Goal: Task Accomplishment & Management: Complete application form

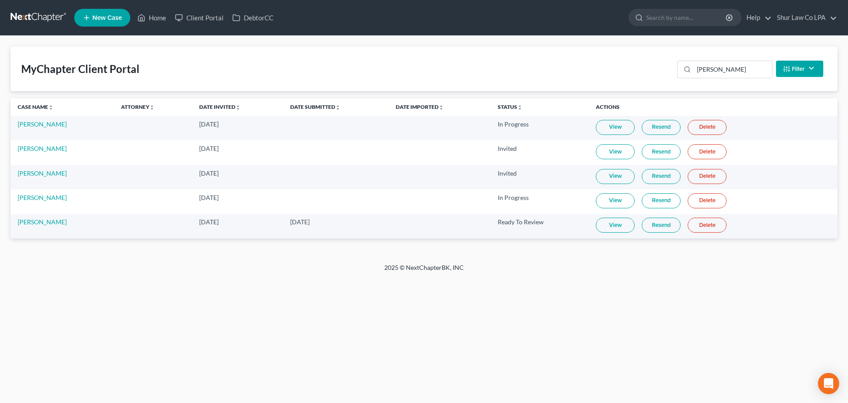
click at [37, 16] on link at bounding box center [39, 18] width 57 height 16
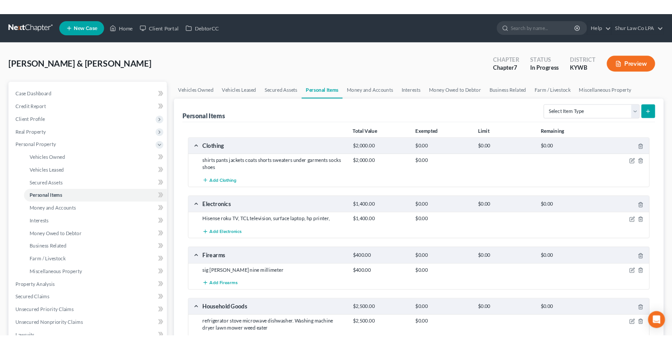
scroll to position [44, 0]
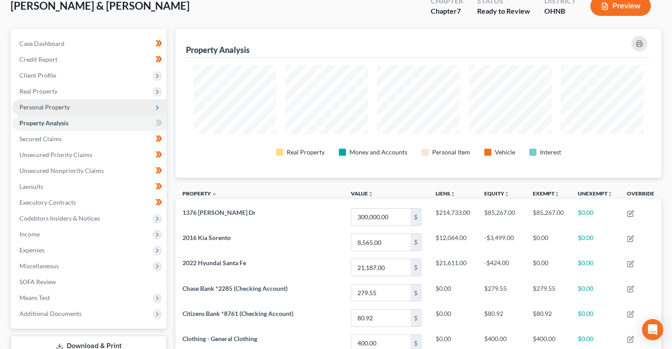
scroll to position [58, 0]
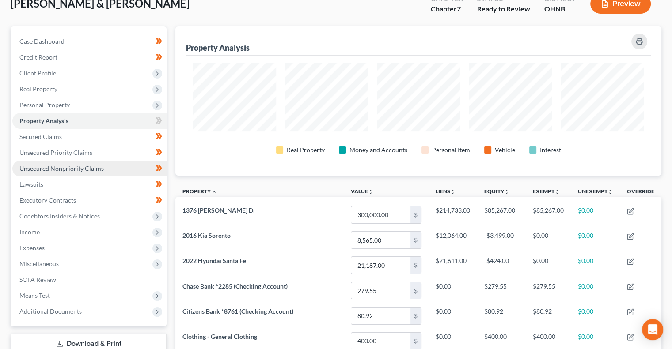
click at [91, 170] on span "Unsecured Nonpriority Claims" at bounding box center [61, 169] width 84 height 8
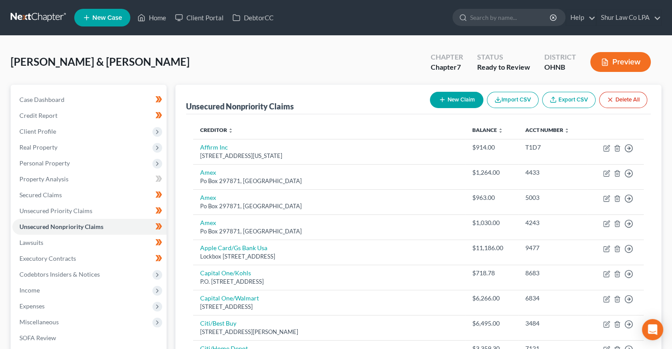
click at [451, 99] on button "New Claim" at bounding box center [456, 100] width 53 height 16
select select "2"
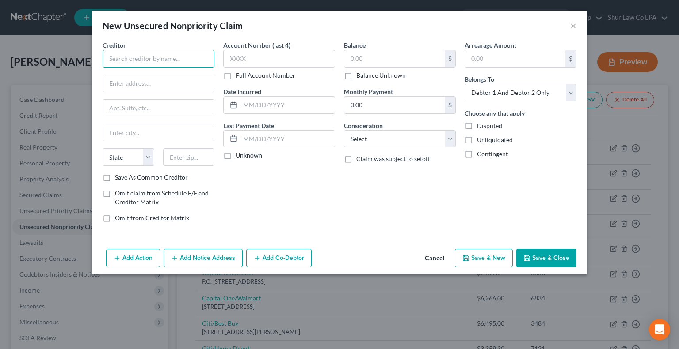
click at [115, 59] on input "text" at bounding box center [159, 59] width 112 height 18
type input "North Canton Podiatry"
click at [188, 82] on input "text" at bounding box center [158, 83] width 111 height 17
type input "8328 Cleveland Ave NW"
type input "44720"
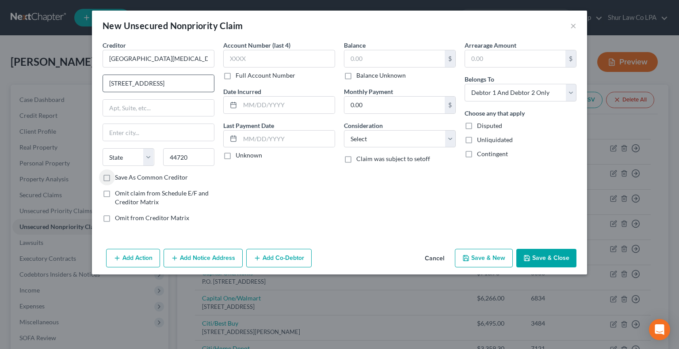
type input "[GEOGRAPHIC_DATA]"
select select "36"
click at [110, 133] on input "[GEOGRAPHIC_DATA]" at bounding box center [158, 132] width 111 height 17
type input "North Canton"
click at [270, 104] on input "text" at bounding box center [287, 105] width 95 height 17
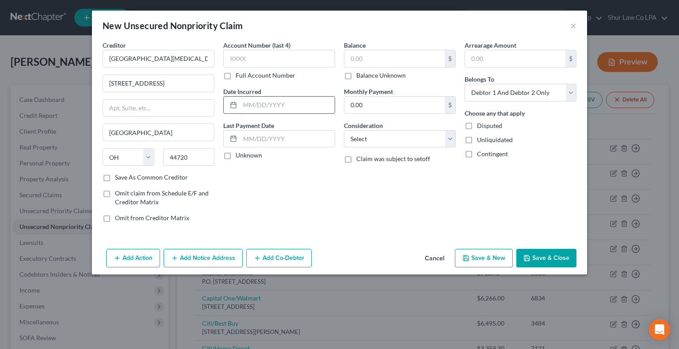
click at [246, 105] on input "text" at bounding box center [287, 105] width 95 height 17
click at [253, 103] on input "text" at bounding box center [287, 105] width 95 height 17
click at [255, 108] on input "text" at bounding box center [287, 105] width 95 height 17
type input "05/31/2025"
click at [380, 59] on input "text" at bounding box center [394, 58] width 100 height 17
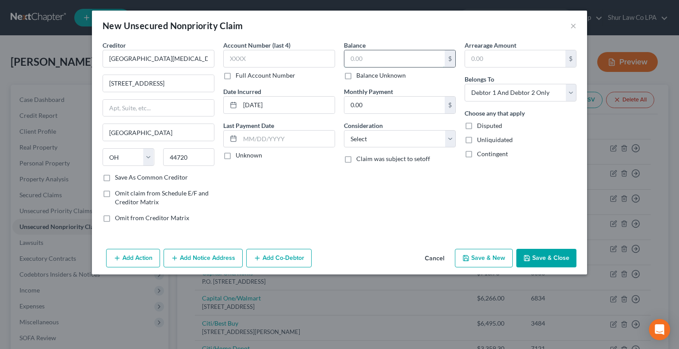
click at [365, 60] on input "text" at bounding box center [394, 58] width 100 height 17
type input "530.00"
click at [428, 135] on select "Select Cable / Satellite Services Collection Agency Credit Card Debt Debt Couns…" at bounding box center [400, 139] width 112 height 18
select select "9"
click at [344, 130] on select "Select Cable / Satellite Services Collection Agency Credit Card Debt Debt Couns…" at bounding box center [400, 139] width 112 height 18
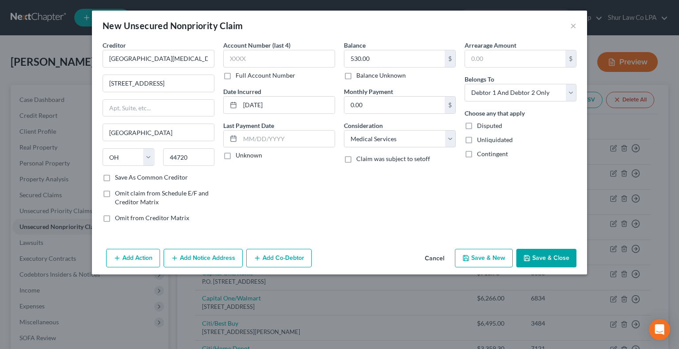
click at [521, 201] on div "Arrearage Amount $ Belongs To * Select Debtor 1 Only Debtor 2 Only Debtor 1 And…" at bounding box center [520, 135] width 121 height 189
click at [564, 92] on select "Select Debtor 1 Only Debtor 2 Only Debtor 1 And Debtor 2 Only At Least One Of T…" at bounding box center [520, 93] width 112 height 18
select select "0"
click at [464, 84] on select "Select Debtor 1 Only Debtor 2 Only Debtor 1 And Debtor 2 Only At Least One Of T…" at bounding box center [520, 93] width 112 height 18
click at [532, 145] on div "Choose any that apply Disputed Unliquidated Contingent" at bounding box center [520, 134] width 112 height 50
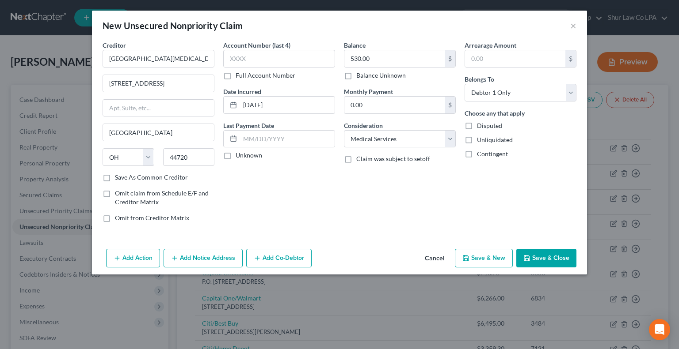
click at [541, 259] on button "Save & Close" at bounding box center [546, 258] width 60 height 19
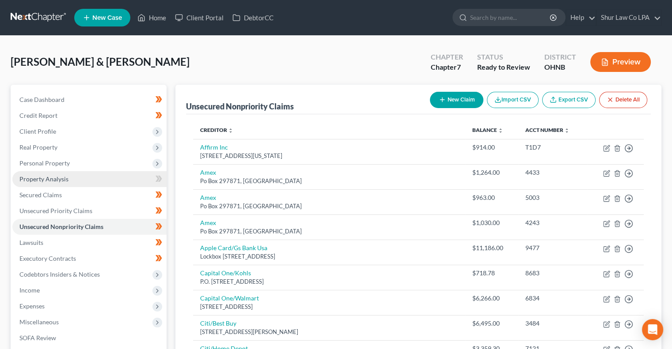
click at [99, 182] on link "Property Analysis" at bounding box center [89, 179] width 154 height 16
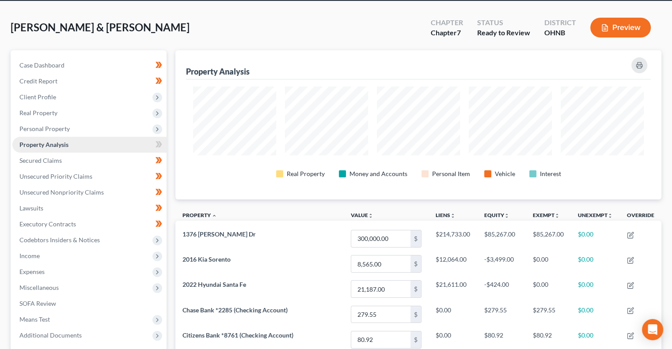
scroll to position [32, 0]
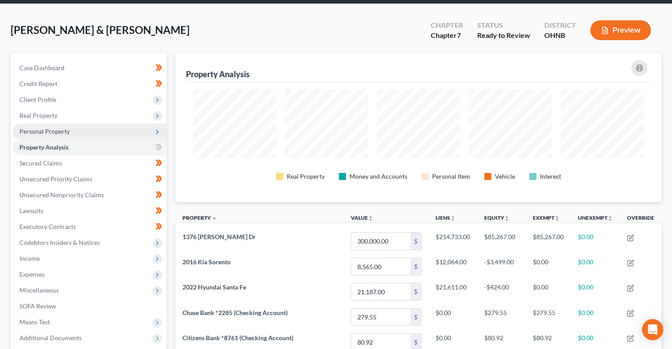
click at [78, 134] on span "Personal Property" at bounding box center [89, 132] width 154 height 16
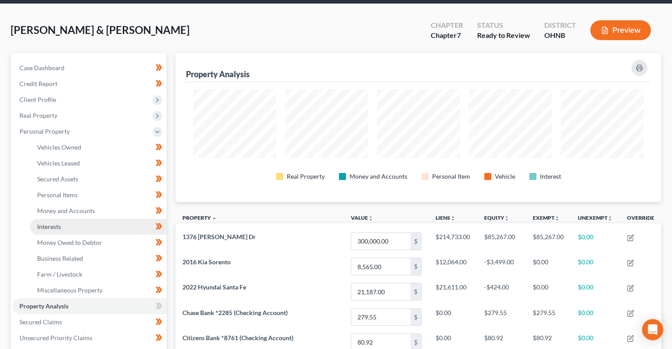
click at [71, 225] on link "Interests" at bounding box center [98, 227] width 137 height 16
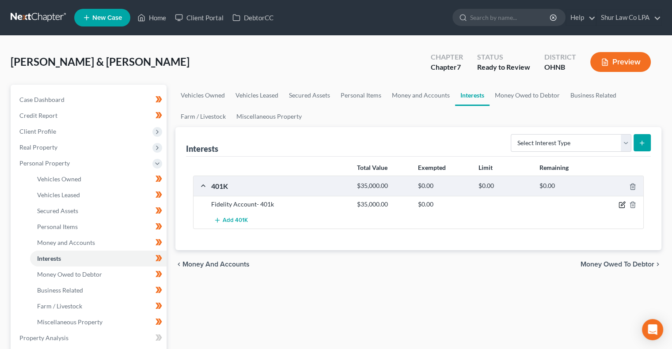
click at [620, 205] on icon "button" at bounding box center [622, 204] width 7 height 7
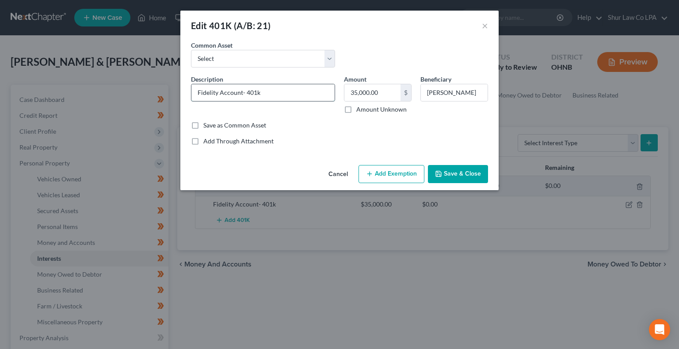
click at [286, 93] on input "Fidelity Account- 401k" at bounding box center [262, 92] width 143 height 17
click at [440, 95] on input "Chris Gibson" at bounding box center [454, 92] width 67 height 17
type input "Christopher Gibson"
type input "64,488.83"
click at [419, 128] on div "Save as Common Asset" at bounding box center [339, 125] width 297 height 9
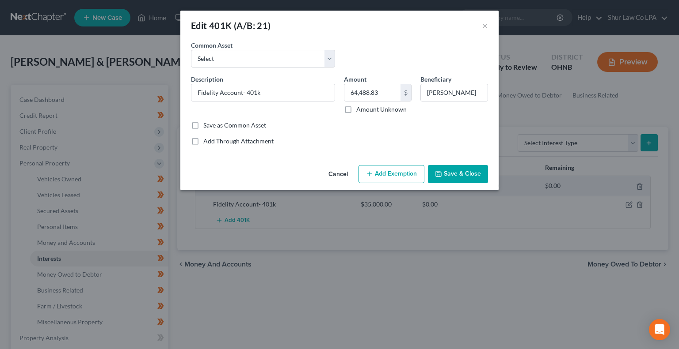
click at [399, 173] on button "Add Exemption" at bounding box center [391, 174] width 66 height 19
select select "2"
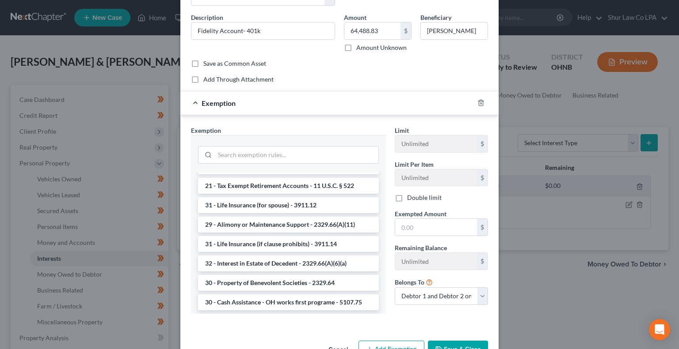
scroll to position [194, 0]
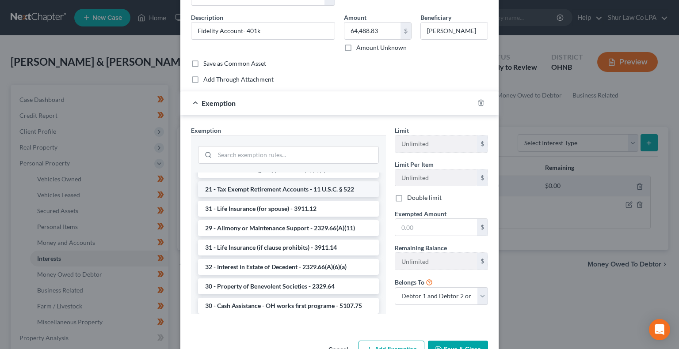
click at [318, 182] on li "21 - Tax Exempt Retirement Accounts - 11 U.S.C. § 522" at bounding box center [288, 190] width 181 height 16
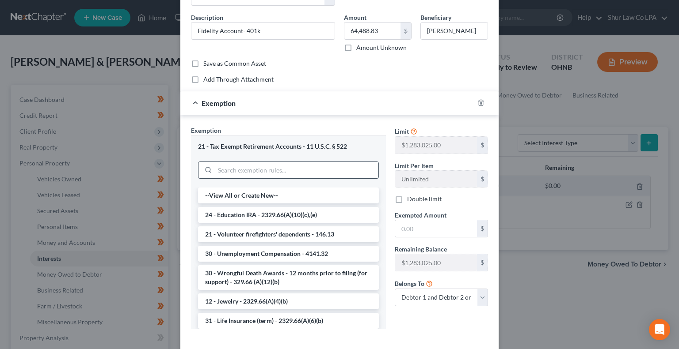
click at [330, 164] on input "search" at bounding box center [296, 170] width 163 height 17
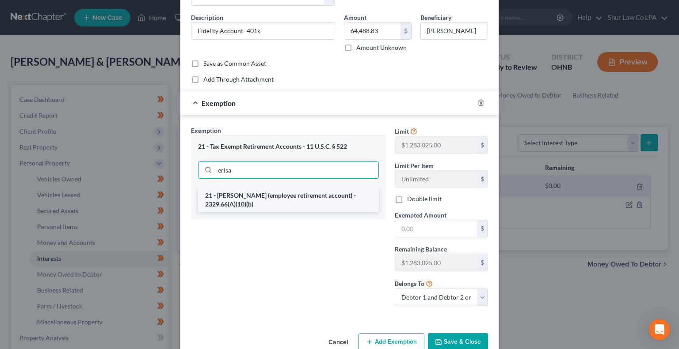
type input "erisa"
click at [306, 202] on li "21 - ERISA (employee retirement account) - 2329.66(A)(10)(b)" at bounding box center [288, 200] width 181 height 25
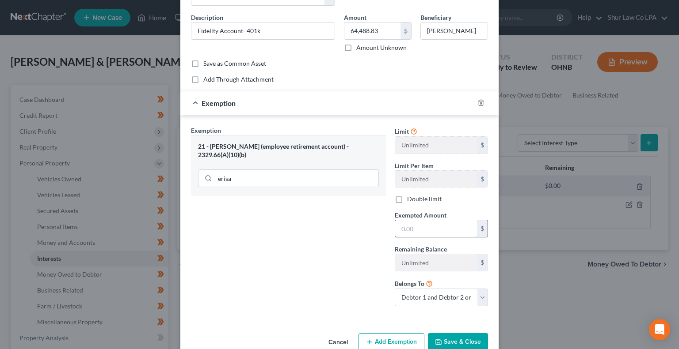
click at [407, 229] on input "text" at bounding box center [436, 228] width 82 height 17
type input "64,488.83"
click at [273, 35] on input "Fidelity Account- 401k" at bounding box center [262, 31] width 143 height 17
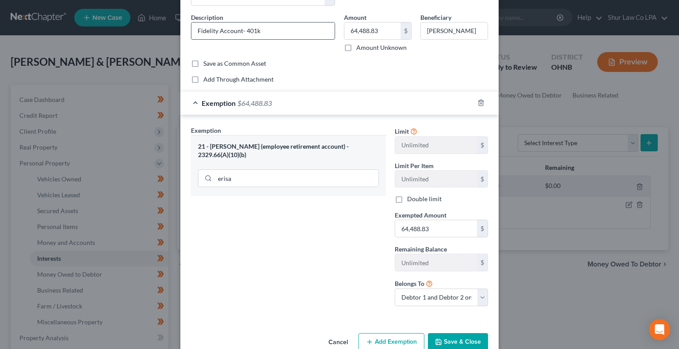
click at [273, 35] on input "Fidelity Account- 401k" at bounding box center [262, 31] width 143 height 17
type input "FirstEnergy Corp Retirement Savings Plan (401k)"
click at [332, 65] on div "Save as Common Asset" at bounding box center [339, 63] width 297 height 9
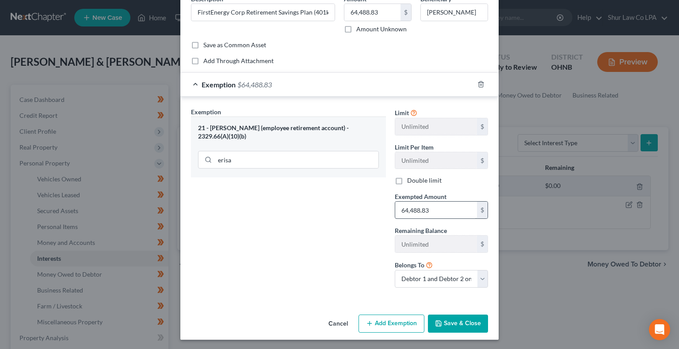
scroll to position [0, 0]
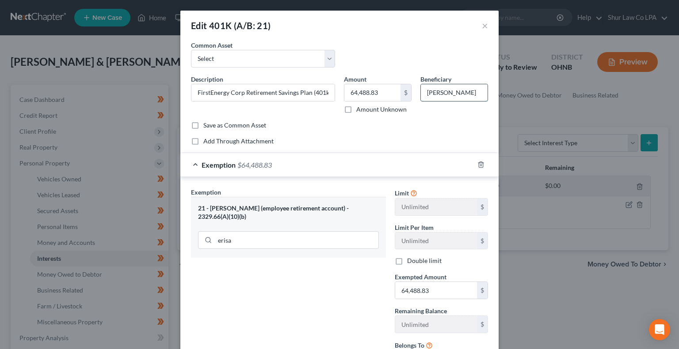
click at [446, 91] on input "Christopher Gibson" at bounding box center [454, 92] width 67 height 17
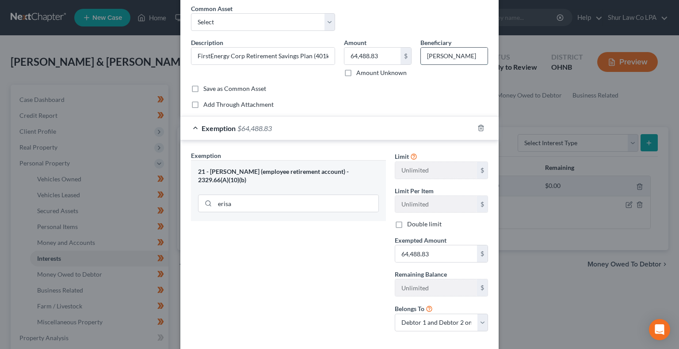
scroll to position [80, 0]
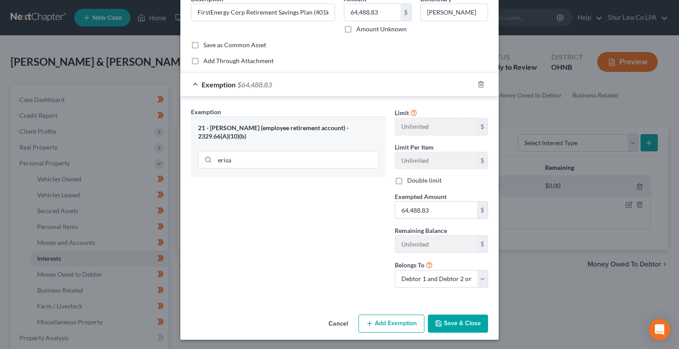
click at [381, 82] on div "Exemption $64,488.83" at bounding box center [326, 84] width 293 height 23
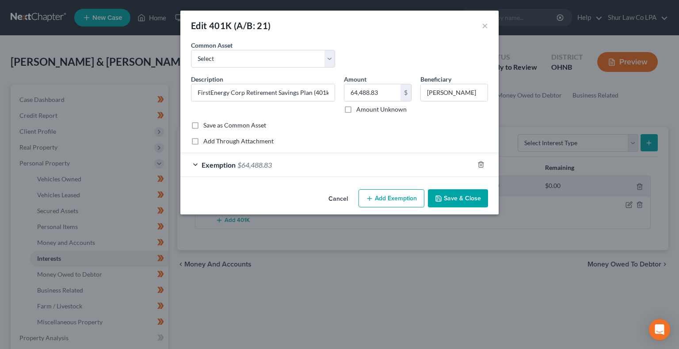
scroll to position [0, 0]
click at [480, 93] on input "Christopher Gibson" at bounding box center [454, 92] width 67 height 17
click at [437, 92] on input "Christopher Gibson & Kelsey Forsyth Horne" at bounding box center [454, 92] width 67 height 17
type input "Christopher Gibson & Kelsey Forsyth Horne"
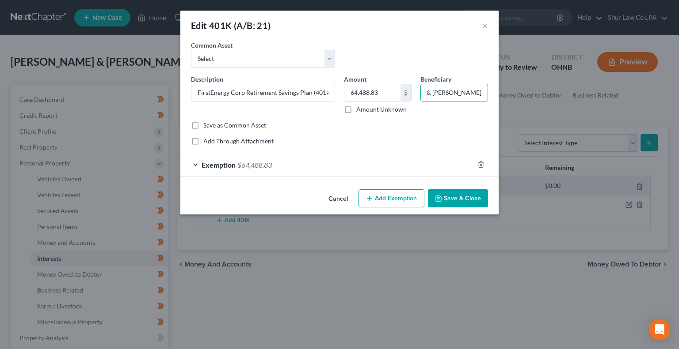
click at [452, 199] on button "Save & Close" at bounding box center [458, 199] width 60 height 19
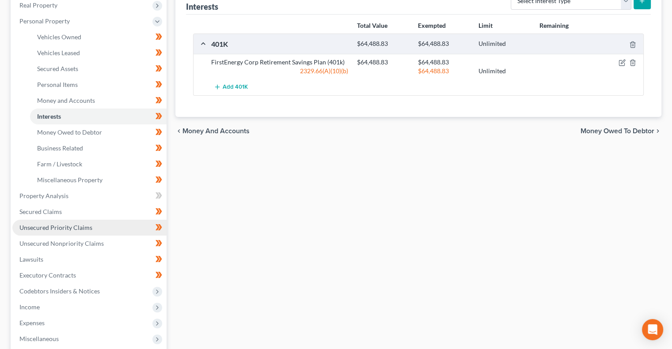
scroll to position [161, 0]
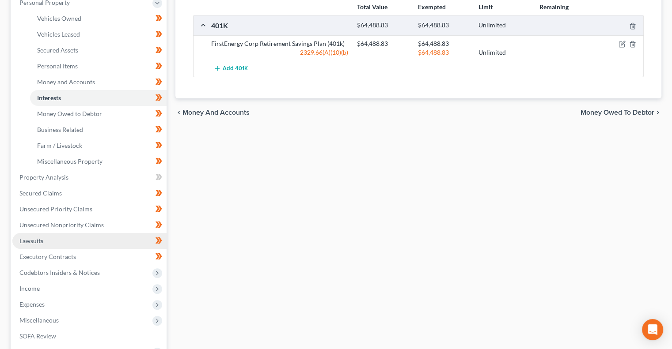
click at [86, 243] on link "Lawsuits" at bounding box center [89, 241] width 154 height 16
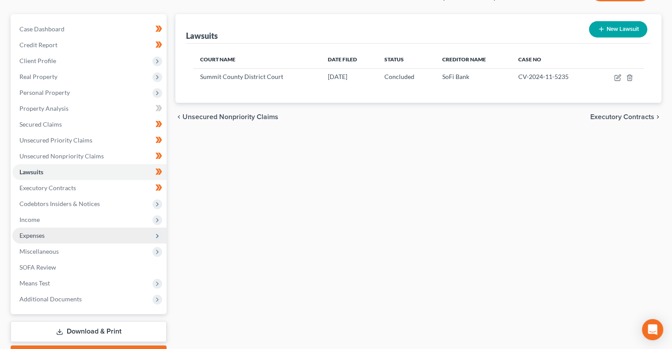
scroll to position [72, 0]
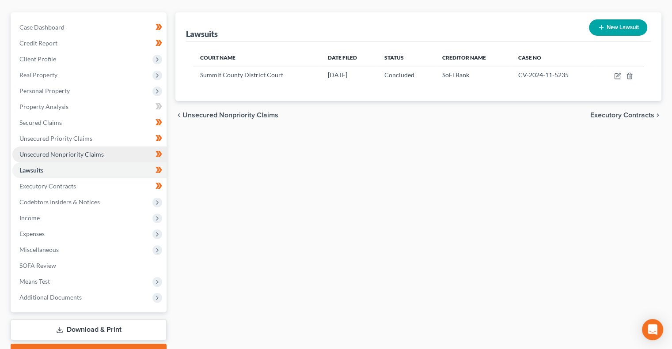
click at [74, 153] on span "Unsecured Nonpriority Claims" at bounding box center [61, 155] width 84 height 8
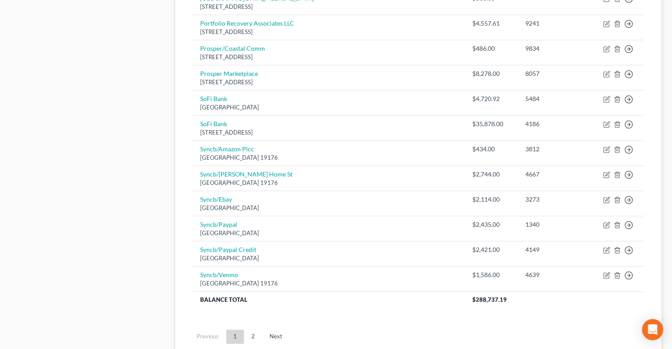
scroll to position [620, 0]
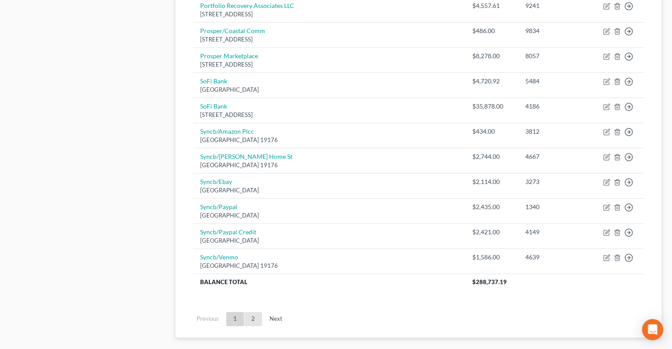
click at [253, 313] on link "2" at bounding box center [253, 319] width 18 height 14
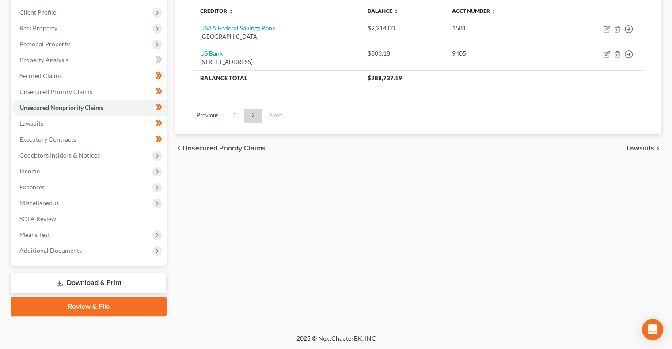
scroll to position [107, 0]
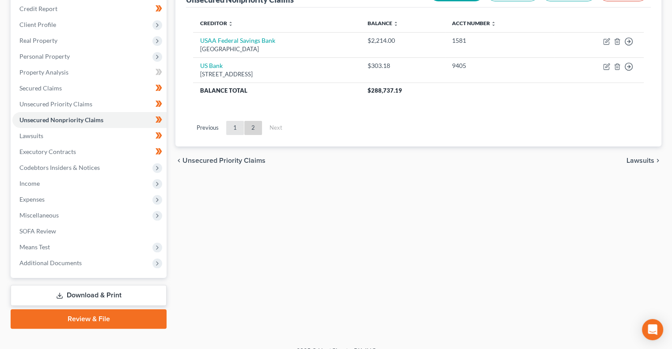
click at [233, 127] on link "1" at bounding box center [235, 128] width 18 height 14
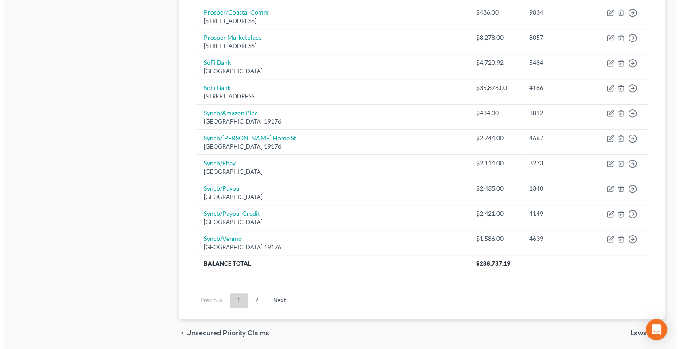
scroll to position [642, 0]
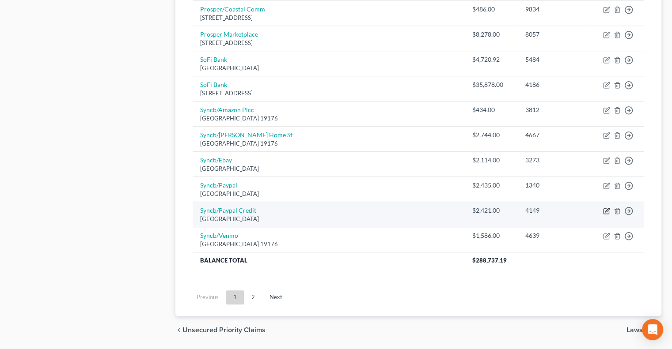
click at [607, 210] on icon "button" at bounding box center [606, 211] width 7 height 7
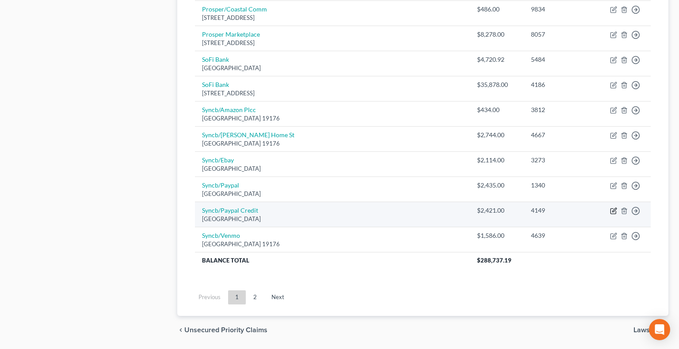
select select "39"
select select "1"
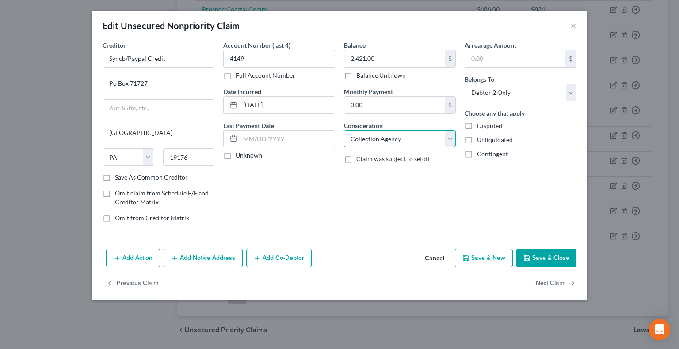
click at [439, 141] on select "Select Cable / Satellite Services Collection Agency Credit Card Debt Debt Couns…" at bounding box center [400, 139] width 112 height 18
select select "2"
click at [344, 130] on select "Select Cable / Satellite Services Collection Agency Credit Card Debt Debt Couns…" at bounding box center [400, 139] width 112 height 18
click at [219, 258] on button "Add Notice Address" at bounding box center [202, 258] width 79 height 19
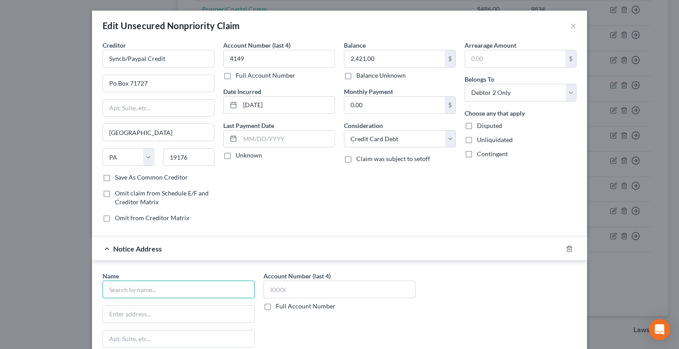
click at [191, 285] on input "text" at bounding box center [179, 290] width 152 height 18
drag, startPoint x: 164, startPoint y: 288, endPoint x: 42, endPoint y: 290, distance: 121.5
click at [42, 290] on div "Edit Unsecured Nonpriority Claim × Creditor * Syncb/Paypal Credit Po Box 71727 …" at bounding box center [339, 174] width 679 height 349
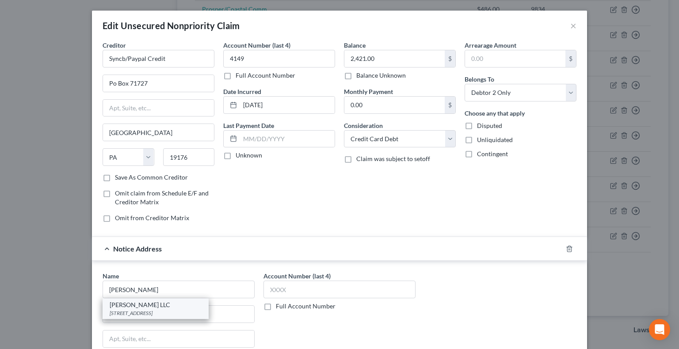
click at [162, 304] on div "Javitch Block LLC" at bounding box center [156, 305] width 92 height 9
type input "Javitch Block LLC"
type input "1100 Superior Avenue"
type input "19th Floor"
type input "[GEOGRAPHIC_DATA]"
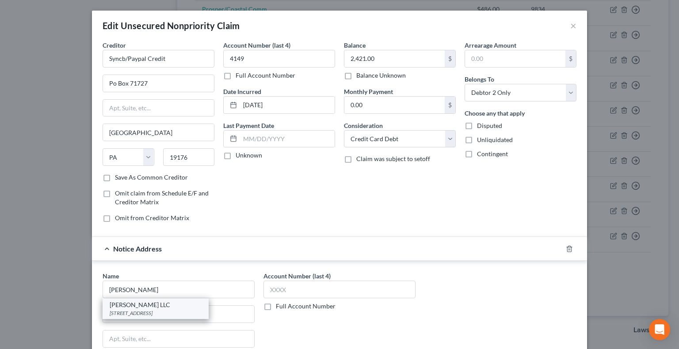
select select "36"
type input "44114"
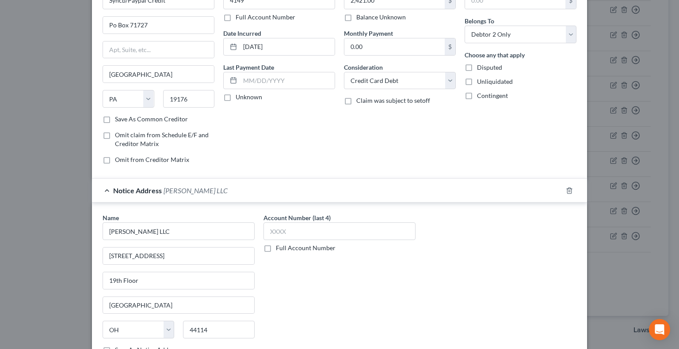
scroll to position [59, 0]
click at [281, 228] on input "text" at bounding box center [339, 231] width 152 height 18
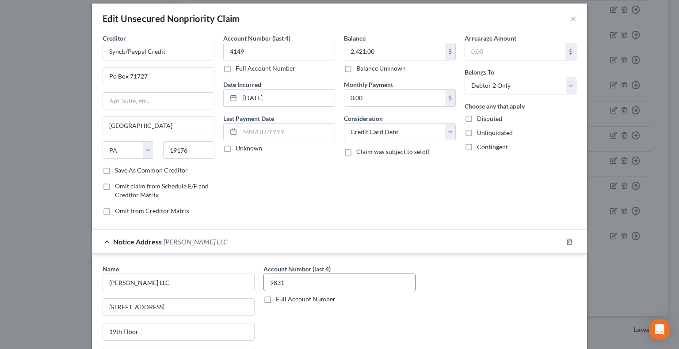
scroll to position [6, 0]
type input "9831"
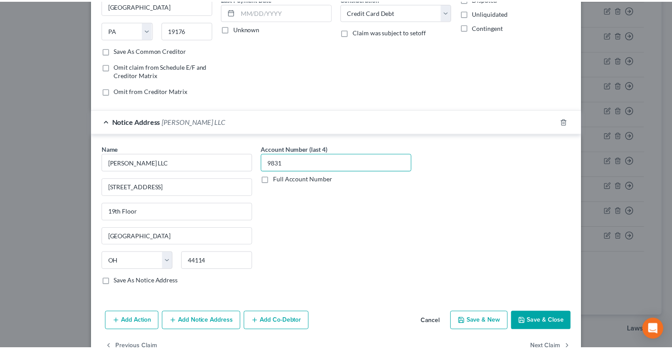
scroll to position [150, 0]
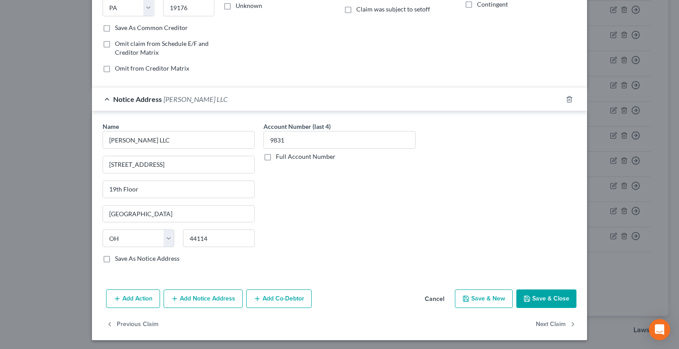
click at [543, 293] on button "Save & Close" at bounding box center [546, 299] width 60 height 19
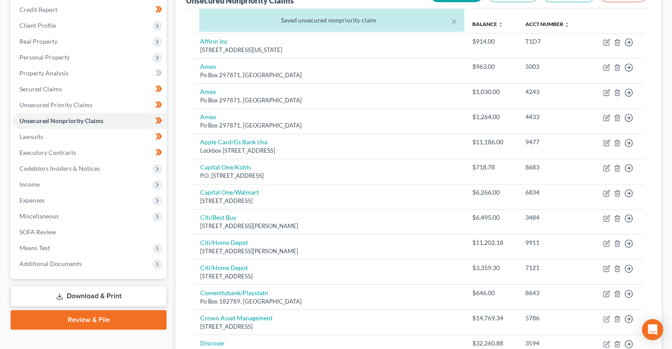
scroll to position [105, 0]
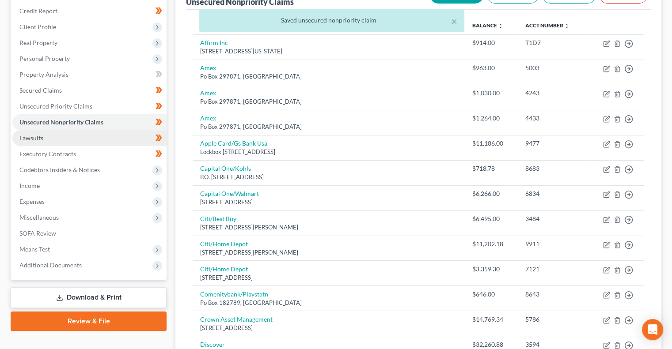
click at [104, 141] on link "Lawsuits" at bounding box center [89, 138] width 154 height 16
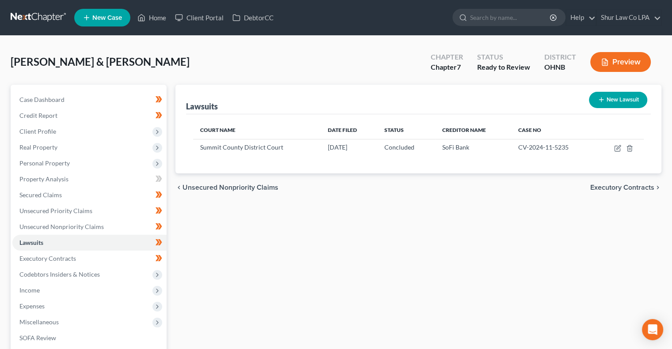
click at [614, 100] on button "New Lawsuit" at bounding box center [618, 100] width 58 height 16
select select "0"
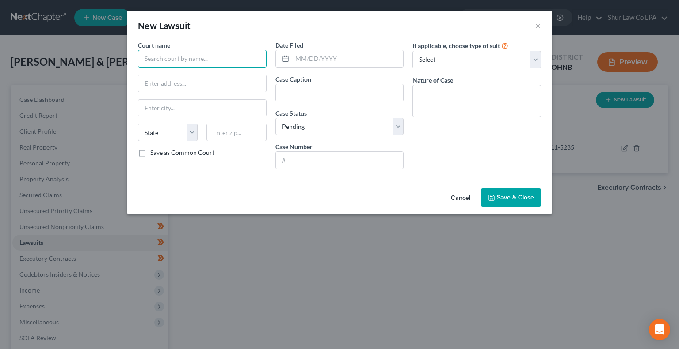
click at [224, 60] on input "text" at bounding box center [202, 59] width 129 height 18
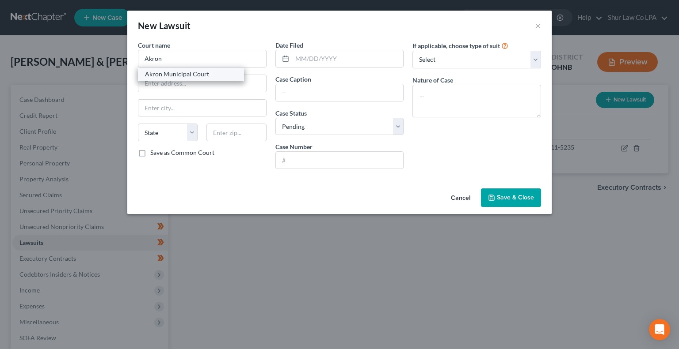
click at [211, 76] on div "Akron Municipal Court" at bounding box center [191, 74] width 92 height 9
type input "Akron Municipal Court"
type input "172 S Broadway St Ste 100"
type input "Akron"
select select "36"
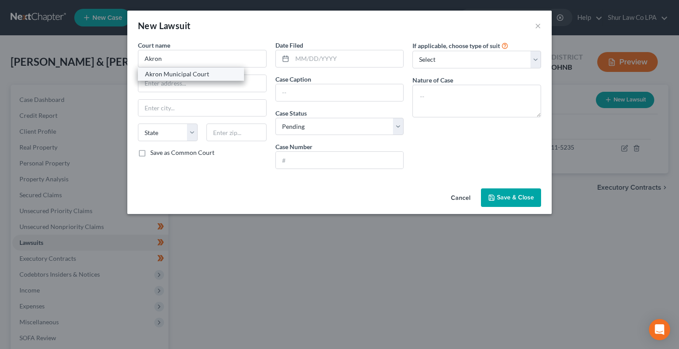
type input "44308"
click at [311, 58] on input "text" at bounding box center [347, 58] width 111 height 17
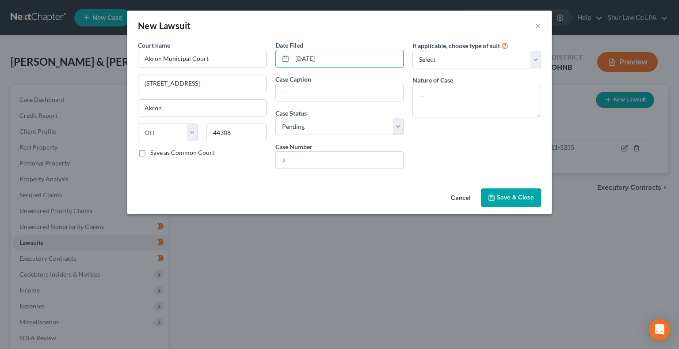
type input "05/20/2025"
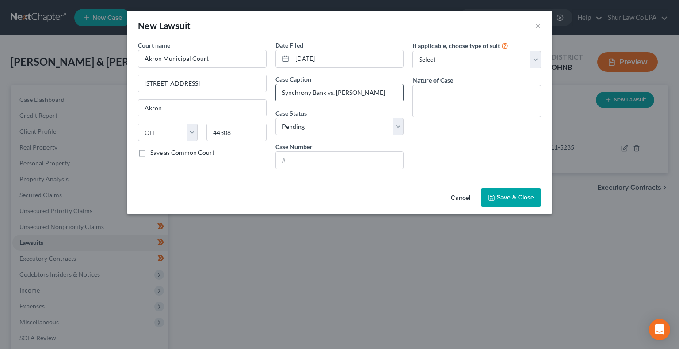
click at [376, 91] on input "Synchrony Bank vs. Jordan Smith" at bounding box center [340, 92] width 128 height 17
type input "Synchrony Bank vs. Christopher Gibson"
click at [336, 157] on input "text" at bounding box center [340, 160] width 128 height 17
type input "25-CVF-04267"
click at [462, 104] on textarea at bounding box center [476, 101] width 129 height 33
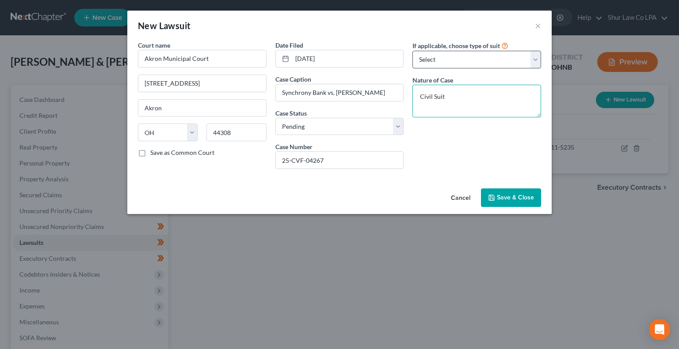
type textarea "Civil Suit"
click at [480, 65] on select "Select Repossession Garnishment Foreclosure Attached, Seized, Or Levied Other" at bounding box center [476, 60] width 129 height 18
select select "0"
click at [412, 51] on select "Select Repossession Garnishment Foreclosure Attached, Seized, Or Levied Other" at bounding box center [476, 60] width 129 height 18
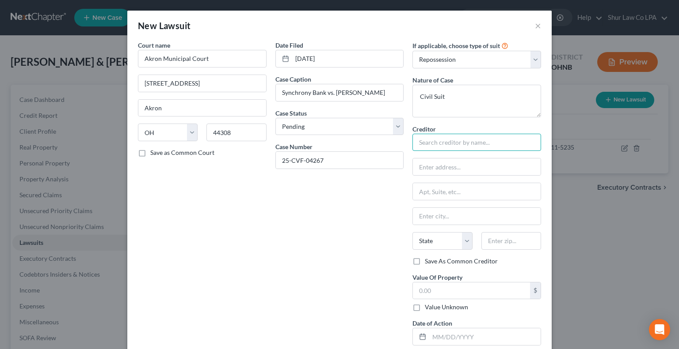
click at [455, 141] on input "text" at bounding box center [476, 143] width 129 height 18
type input "J"
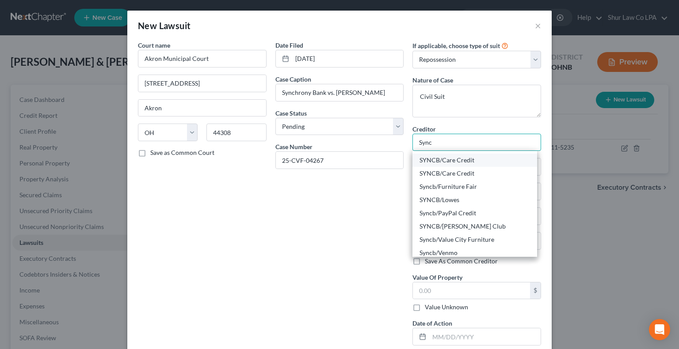
scroll to position [39, 0]
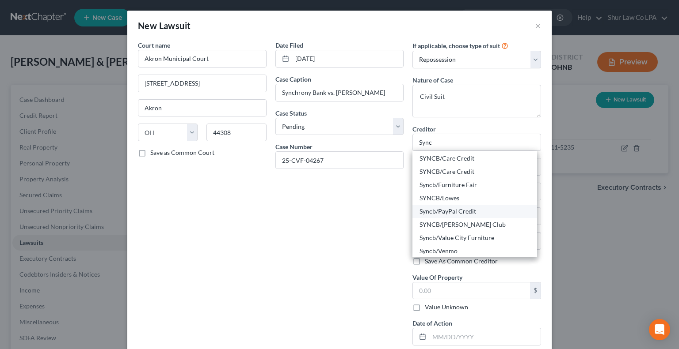
click at [450, 210] on div "Syncb/PayPal Credit" at bounding box center [474, 211] width 110 height 9
type input "Syncb/PayPal Credit"
type input "PO Box 71707"
type input "Philadelphia"
select select "39"
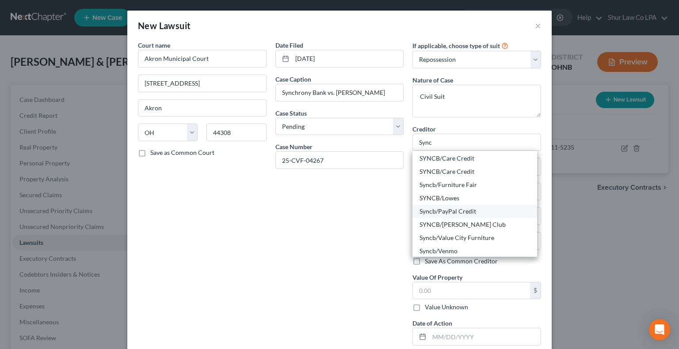
type input "19176"
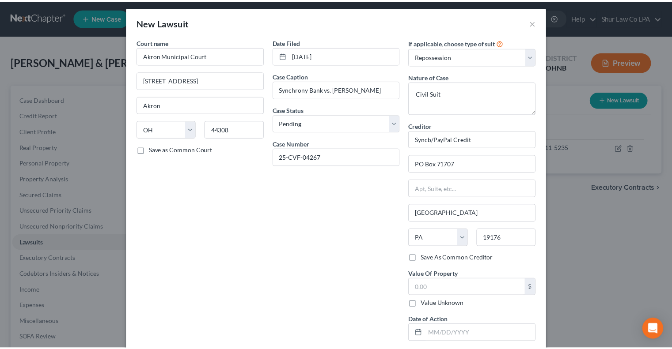
scroll to position [0, 0]
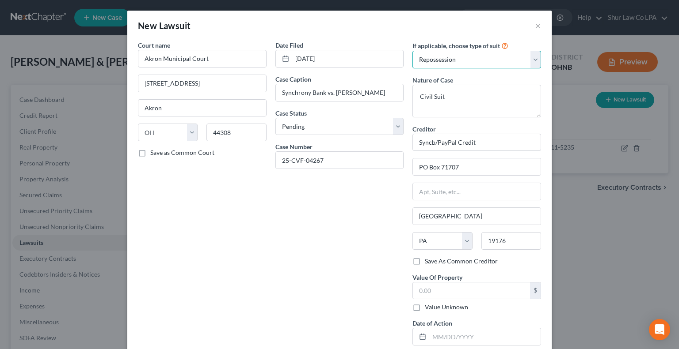
click at [500, 65] on select "Select Repossession Garnishment Foreclosure Attached, Seized, Or Levied Other" at bounding box center [476, 60] width 129 height 18
select select
click at [412, 51] on select "Select Repossession Garnishment Foreclosure Attached, Seized, Or Levied Other" at bounding box center [476, 60] width 129 height 18
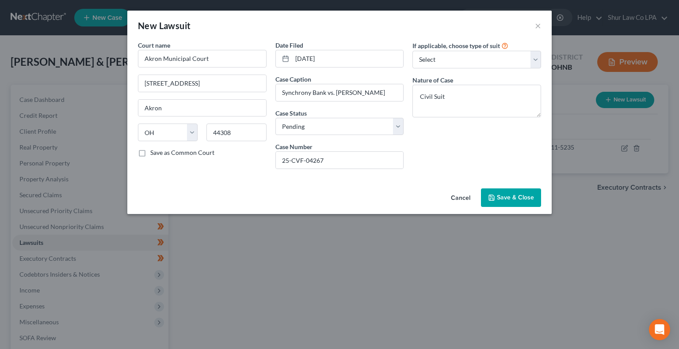
click at [515, 199] on span "Save & Close" at bounding box center [515, 198] width 37 height 8
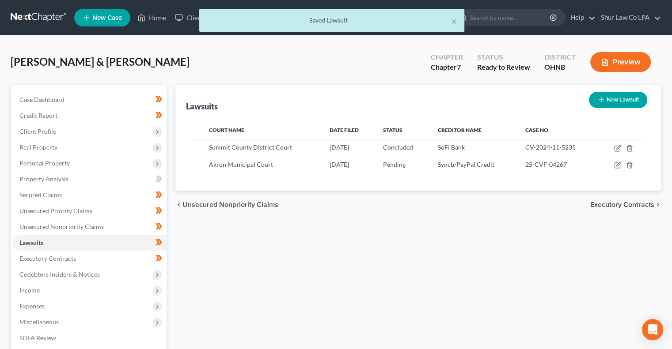
click at [468, 228] on div "Lawsuits New Lawsuit Court Name Date Filed Status Creditor Name Case No Summit …" at bounding box center [418, 260] width 495 height 351
click at [74, 227] on span "Unsecured Nonpriority Claims" at bounding box center [61, 227] width 84 height 8
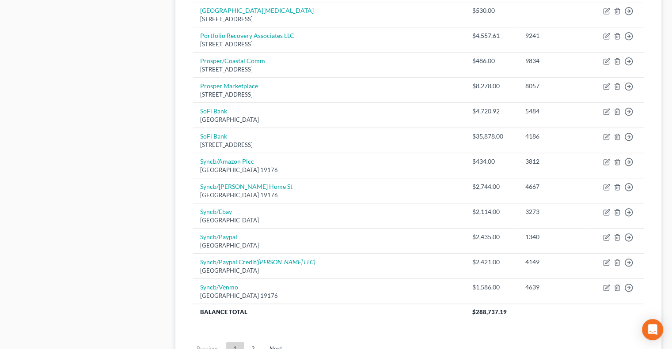
scroll to position [591, 0]
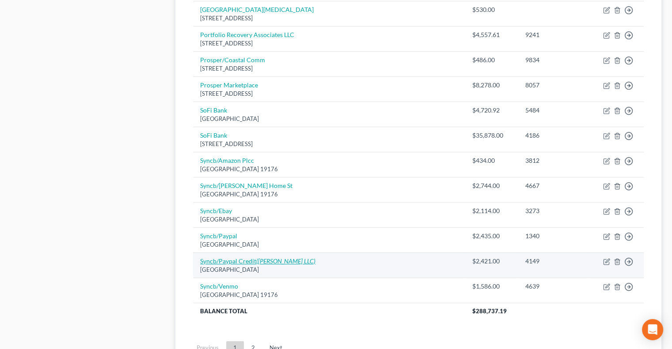
click at [286, 258] on icon "(Javitch Block LLC)" at bounding box center [285, 262] width 59 height 8
select select "39"
select select "2"
select select "1"
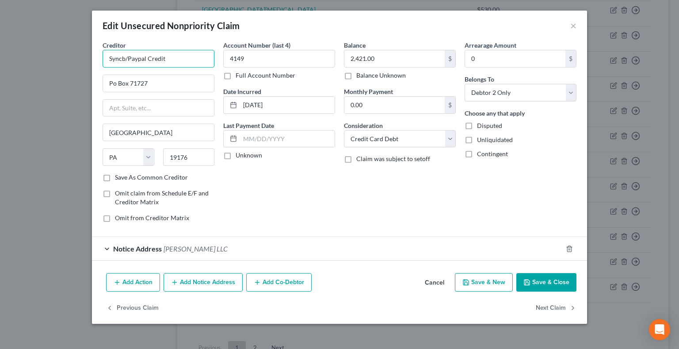
click at [187, 56] on input "Syncb/Paypal Credit" at bounding box center [159, 59] width 112 height 18
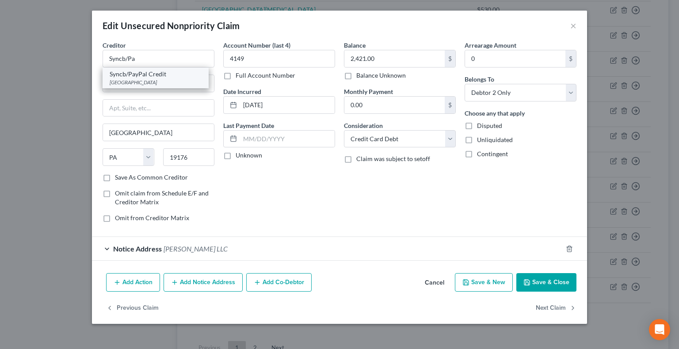
click at [178, 81] on div "PO Box 71707, Philadelphia, PA 19176" at bounding box center [156, 83] width 92 height 8
type input "Syncb/PayPal Credit"
type input "PO Box 71707"
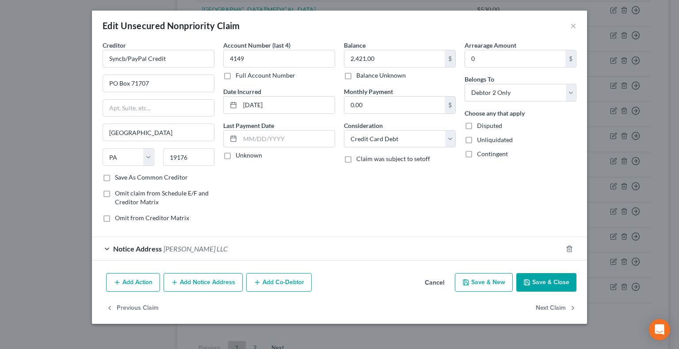
click at [539, 284] on button "Save & Close" at bounding box center [546, 282] width 60 height 19
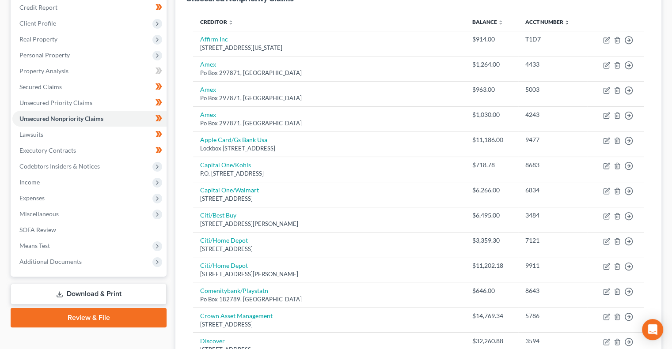
scroll to position [106, 0]
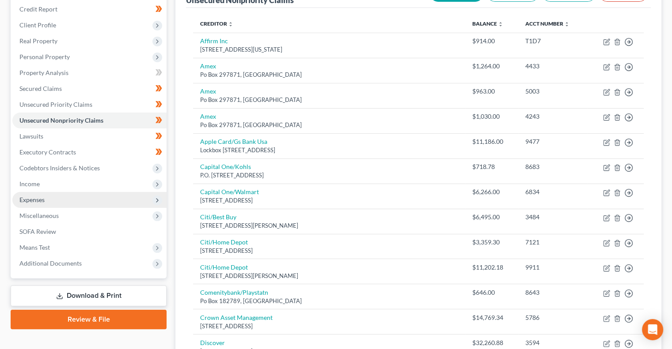
click at [74, 199] on span "Expenses" at bounding box center [89, 200] width 154 height 16
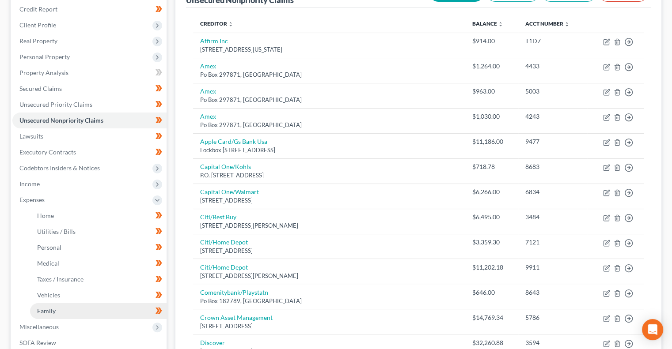
click at [77, 315] on link "Family" at bounding box center [98, 312] width 137 height 16
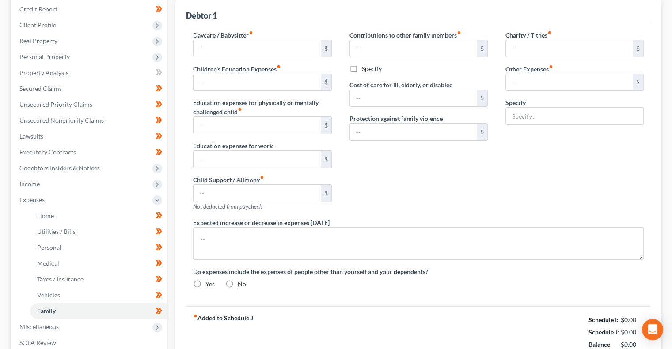
type input "400.00"
type input "0.00"
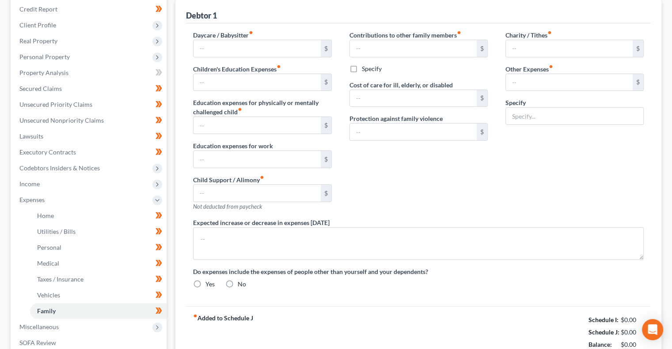
type input "0.00"
radio input "true"
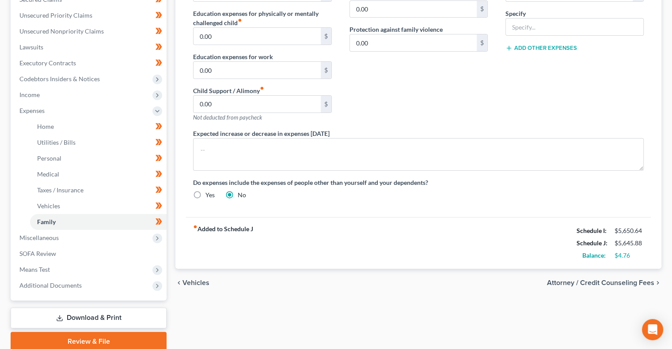
scroll to position [231, 0]
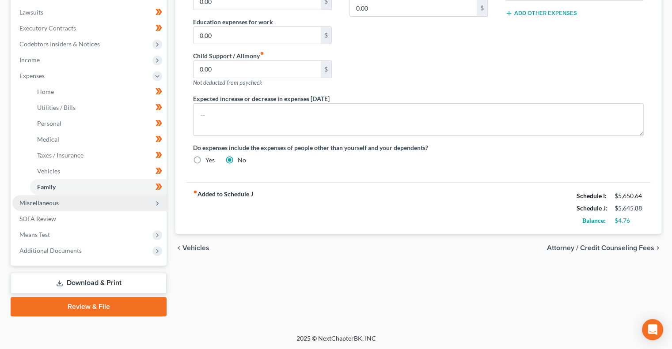
click at [123, 203] on span "Miscellaneous" at bounding box center [89, 203] width 154 height 16
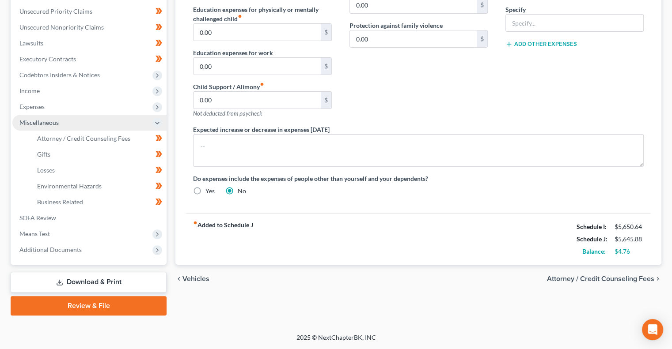
scroll to position [199, 0]
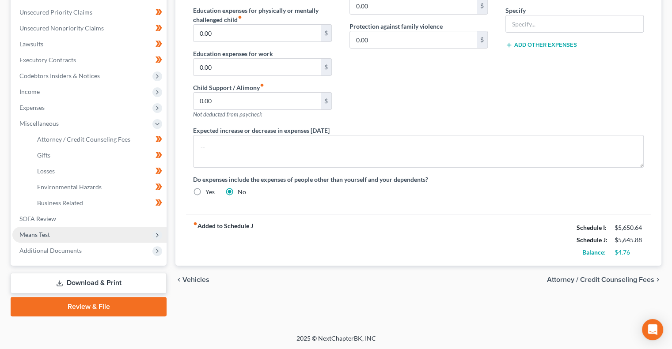
click at [100, 234] on span "Means Test" at bounding box center [89, 235] width 154 height 16
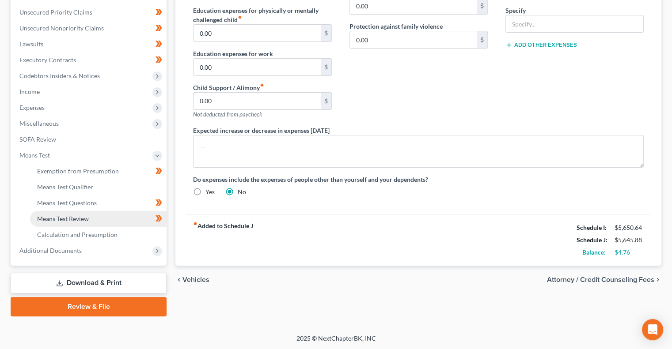
click at [111, 218] on link "Means Test Review" at bounding box center [98, 219] width 137 height 16
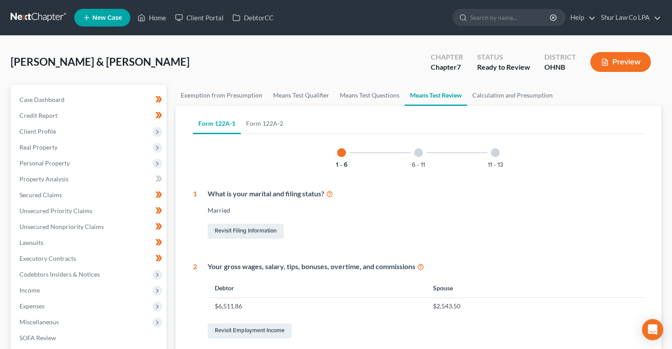
click at [573, 235] on div "Revisit Filing Information" at bounding box center [426, 231] width 436 height 19
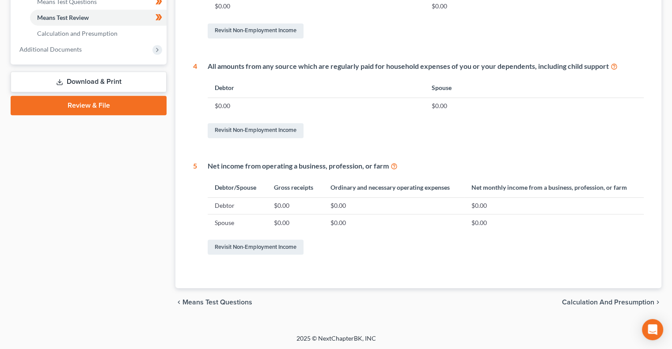
click at [580, 302] on span "Calculation and Presumption" at bounding box center [608, 302] width 92 height 7
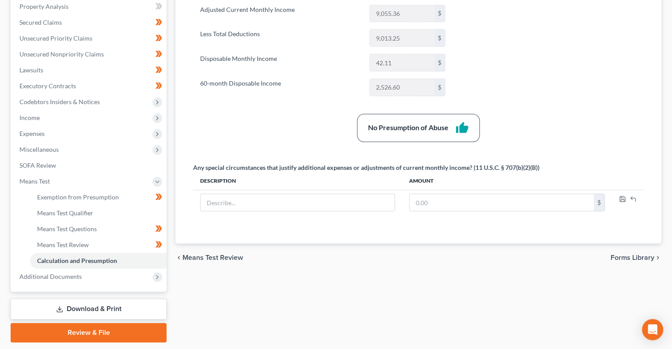
scroll to position [199, 0]
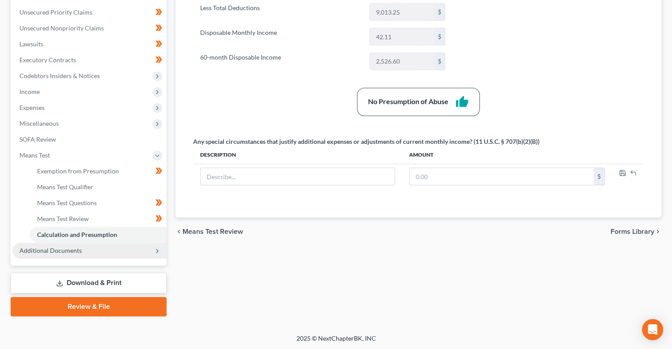
click at [88, 253] on span "Additional Documents" at bounding box center [89, 251] width 154 height 16
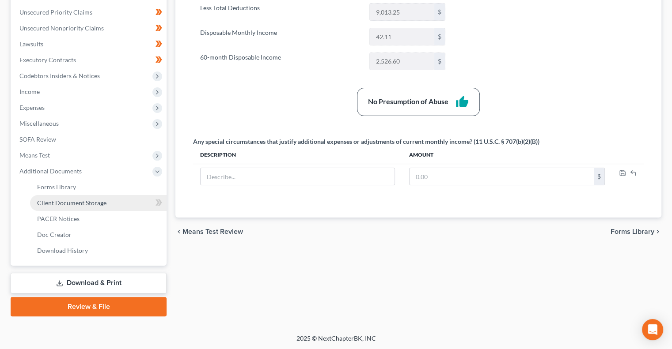
click at [119, 203] on link "Client Document Storage" at bounding box center [98, 203] width 137 height 16
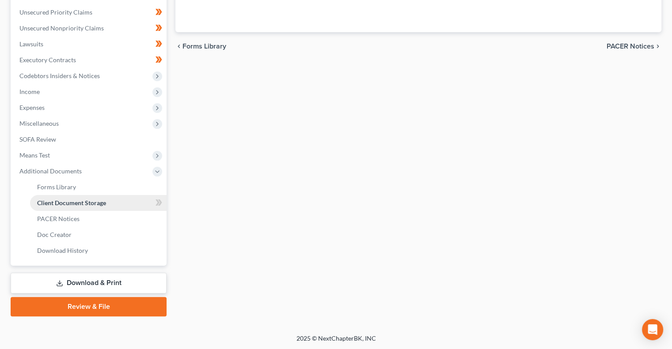
scroll to position [181, 0]
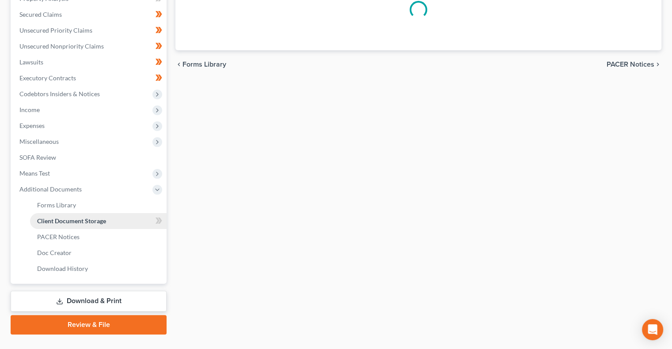
select select "5"
select select "24"
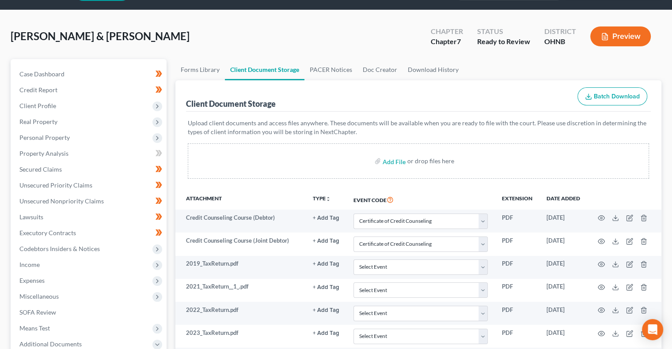
scroll to position [24, 0]
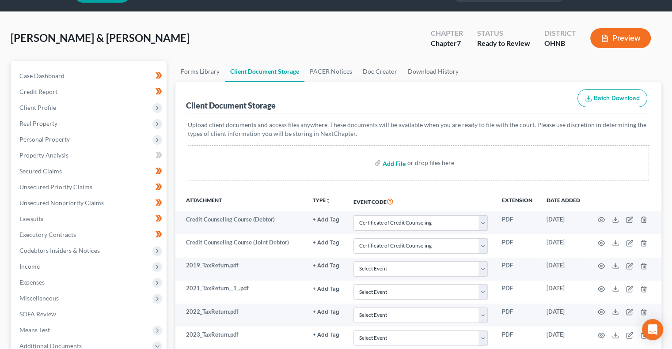
click at [391, 166] on input "file" at bounding box center [393, 163] width 21 height 16
type input "C:\fakepath\Declaration re Electronic Filing - Signed.pdf"
select select "5"
select select "24"
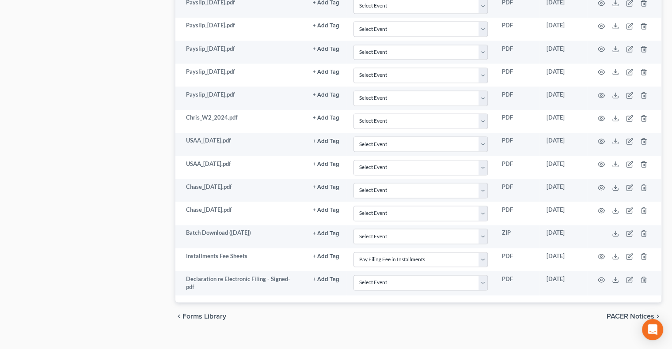
scroll to position [1299, 0]
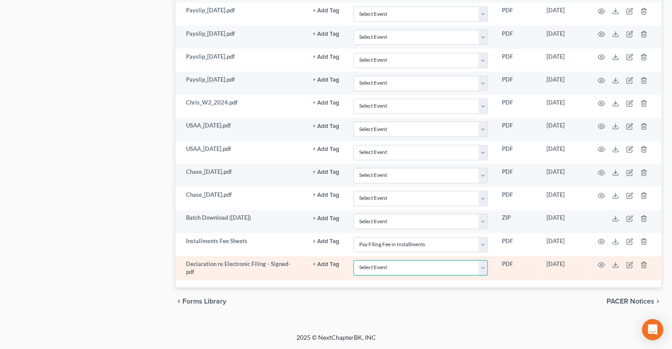
click at [486, 268] on select "Select Event 20 Largest Unsecured Creditors Amended List of Creditors (Fee) Ame…" at bounding box center [420, 267] width 134 height 15
select select "16"
click at [355, 261] on select "Select Event 20 Largest Unsecured Creditors Amended List of Creditors (Fee) Ame…" at bounding box center [420, 267] width 134 height 15
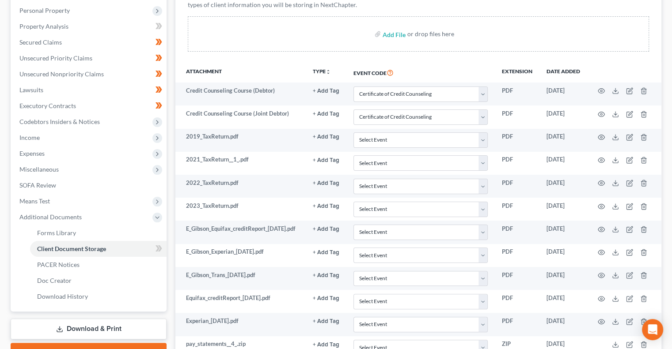
scroll to position [152, 0]
click at [156, 251] on icon at bounding box center [159, 249] width 7 height 11
click at [128, 327] on link "Download & Print" at bounding box center [89, 329] width 156 height 21
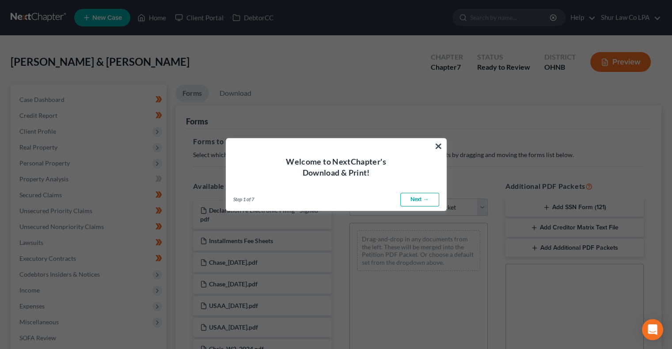
click at [418, 201] on link "Next →" at bounding box center [419, 200] width 39 height 14
select select "0"
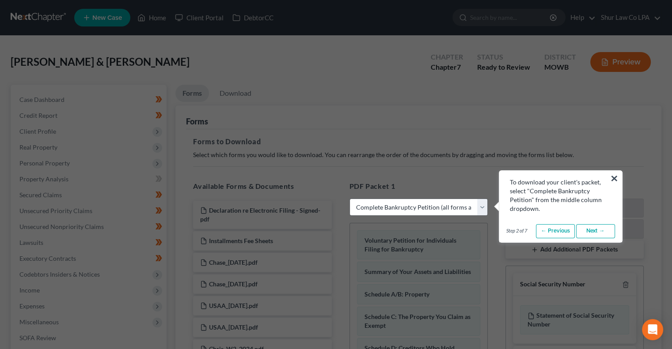
click at [586, 232] on link "Next →" at bounding box center [595, 231] width 39 height 14
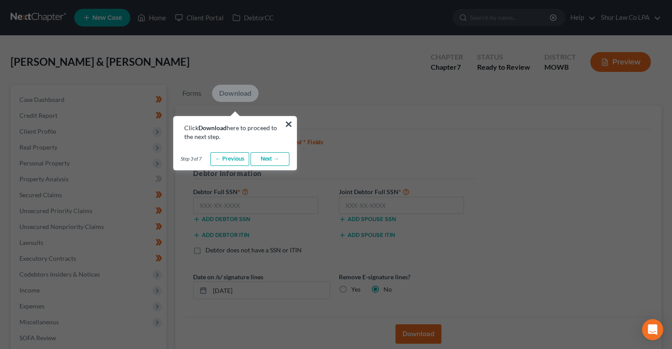
click at [270, 161] on link "Next →" at bounding box center [270, 159] width 39 height 14
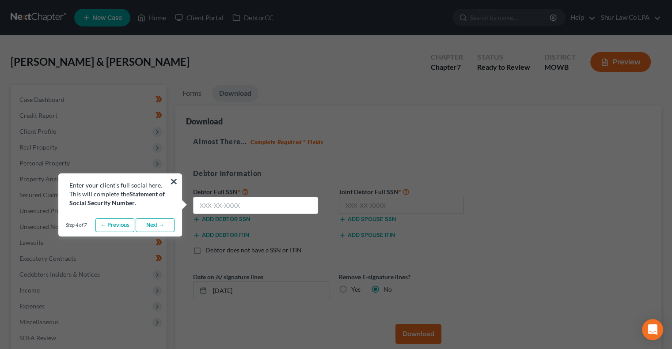
click at [161, 226] on link "Next →" at bounding box center [155, 226] width 39 height 14
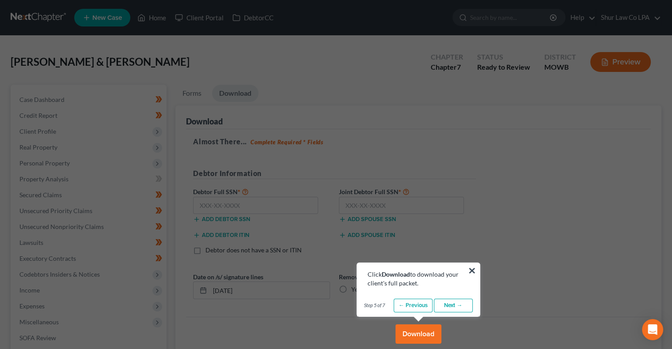
click at [451, 306] on link "Next →" at bounding box center [453, 306] width 39 height 14
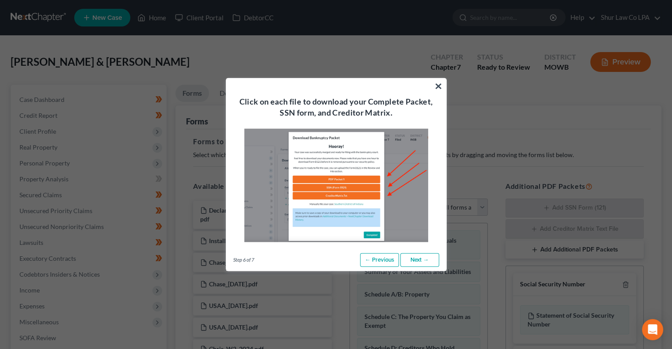
click at [416, 259] on link "Next →" at bounding box center [419, 260] width 39 height 14
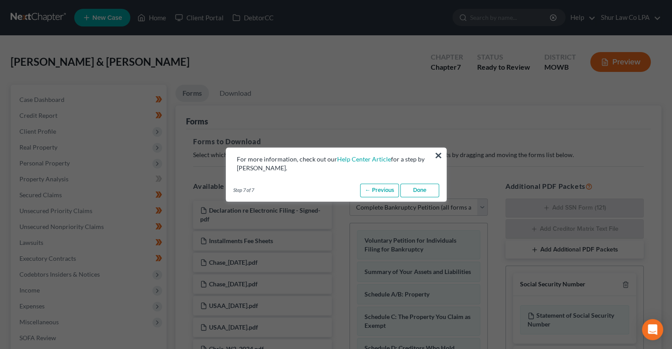
click at [413, 194] on link "Done" at bounding box center [419, 191] width 39 height 14
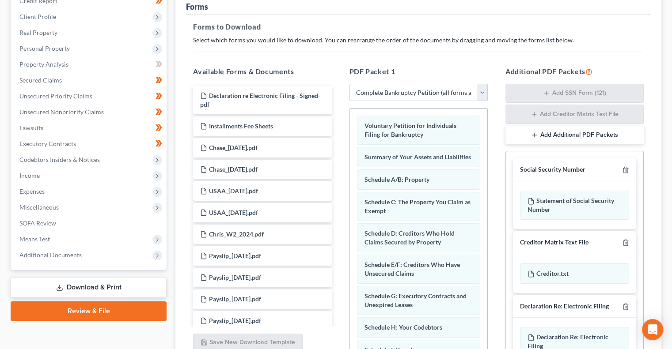
scroll to position [116, 0]
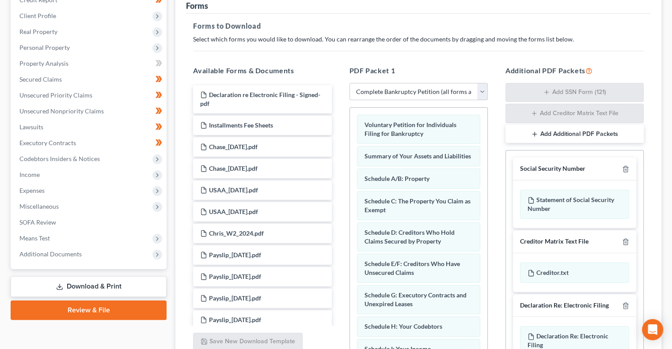
click at [404, 93] on select "Choose Default Petition PDF Packet Complete Bankruptcy Petition (all forms and …" at bounding box center [418, 92] width 138 height 18
click at [349, 83] on select "Choose Default Petition PDF Packet Complete Bankruptcy Petition (all forms and …" at bounding box center [418, 92] width 138 height 18
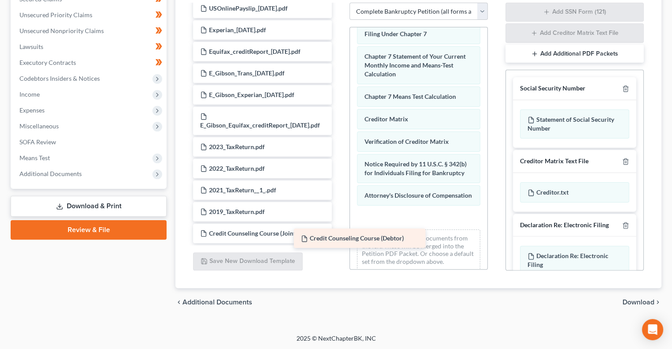
scroll to position [963, 0]
drag, startPoint x: 257, startPoint y: 236, endPoint x: 414, endPoint y: 236, distance: 157.3
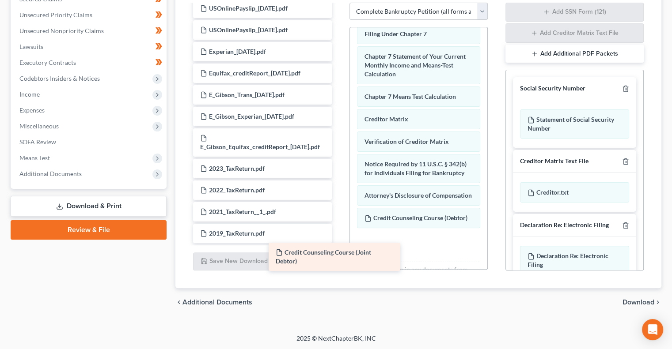
scroll to position [933, 0]
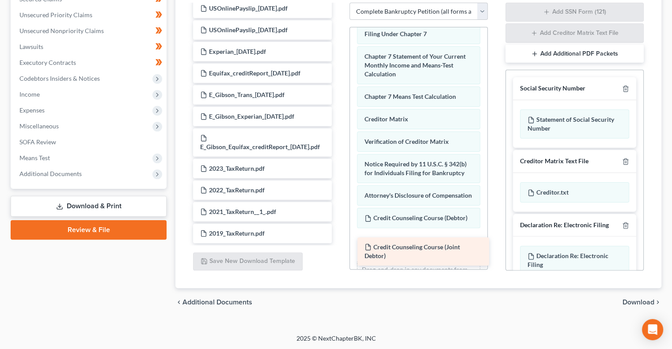
drag, startPoint x: 274, startPoint y: 231, endPoint x: 439, endPoint y: 253, distance: 165.8
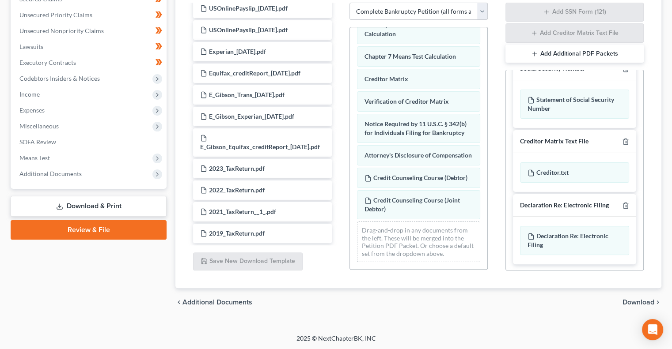
scroll to position [0, 0]
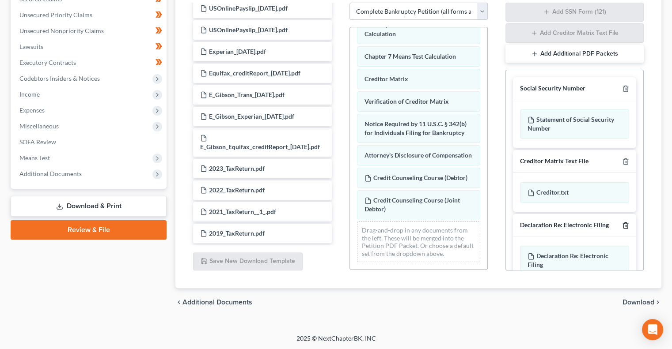
click at [625, 225] on line "button" at bounding box center [625, 226] width 0 height 2
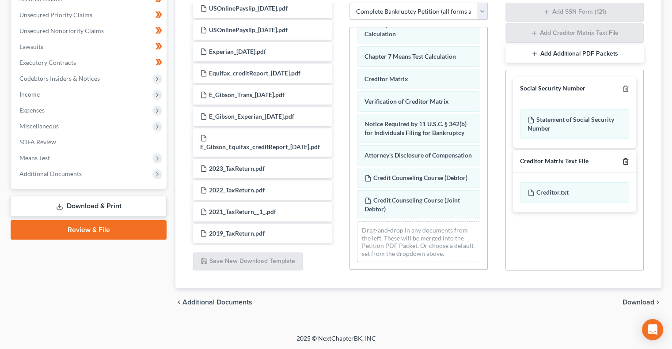
click at [626, 162] on icon "button" at bounding box center [625, 161] width 7 height 7
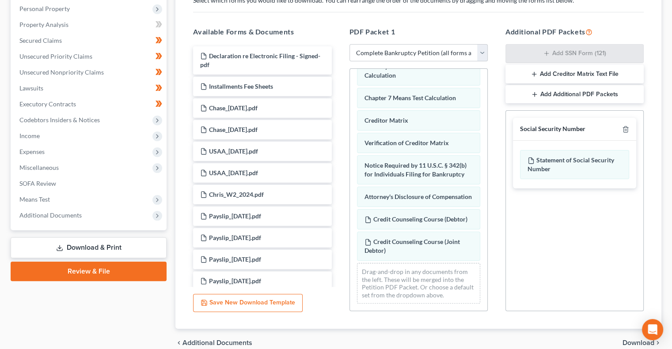
scroll to position [155, 0]
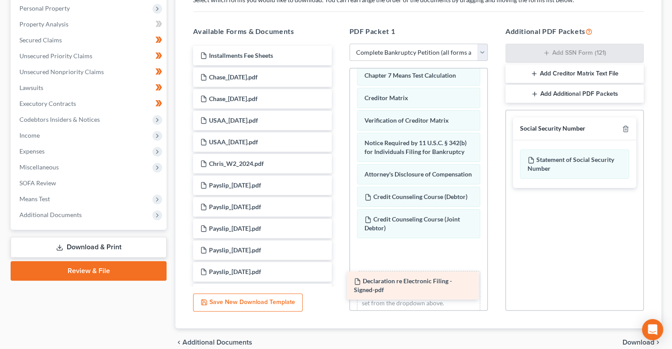
drag, startPoint x: 289, startPoint y: 51, endPoint x: 442, endPoint y: 273, distance: 270.1
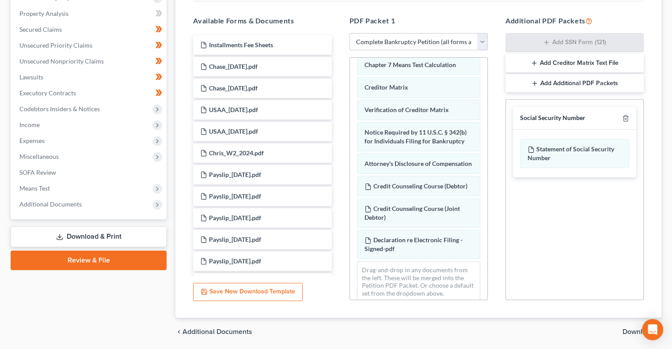
scroll to position [165, 0]
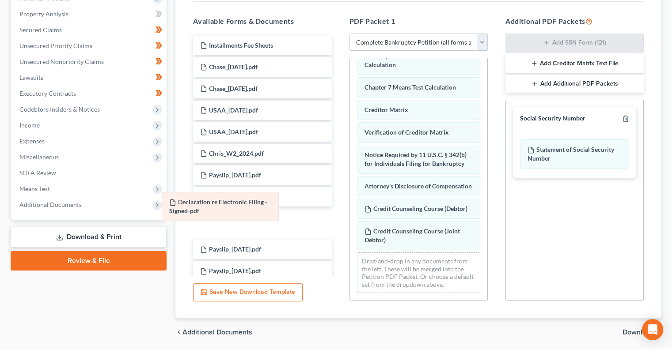
drag, startPoint x: 455, startPoint y: 269, endPoint x: 260, endPoint y: 209, distance: 203.9
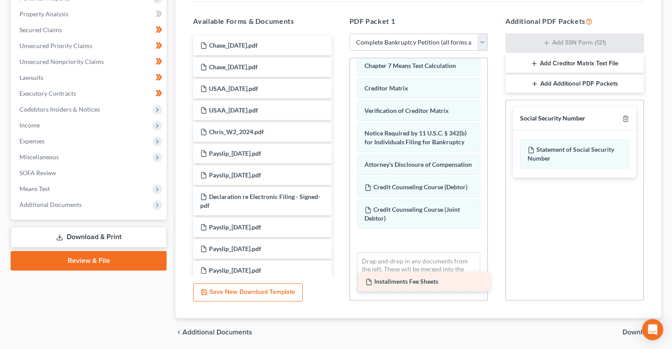
drag, startPoint x: 265, startPoint y: 47, endPoint x: 425, endPoint y: 278, distance: 281.0
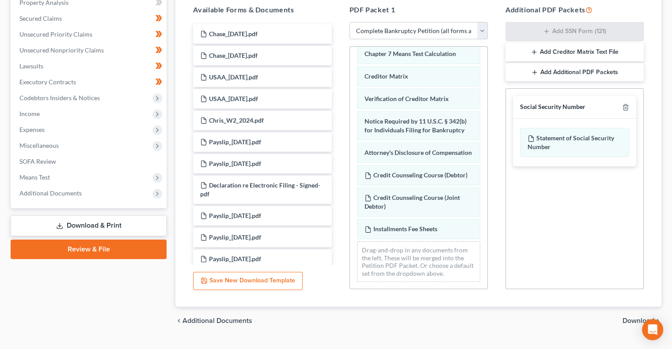
scroll to position [195, 0]
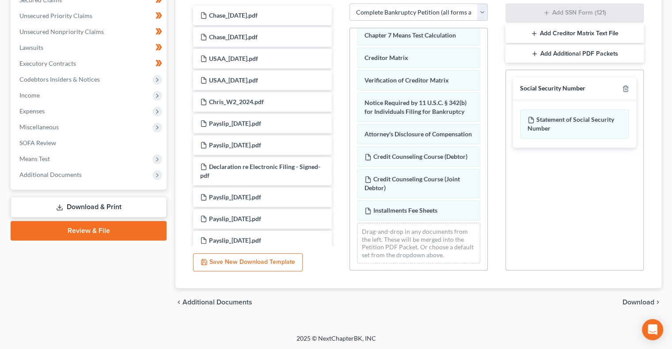
click at [638, 300] on span "Download" at bounding box center [639, 302] width 32 height 7
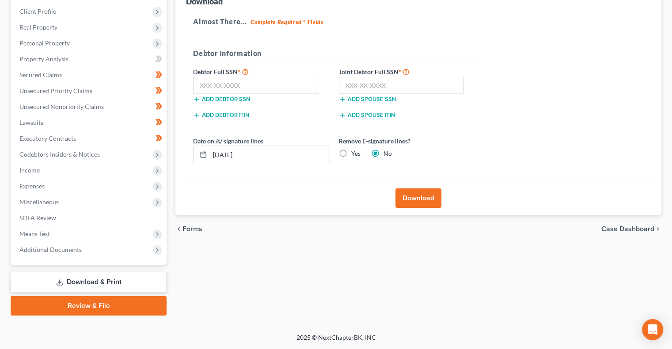
scroll to position [119, 0]
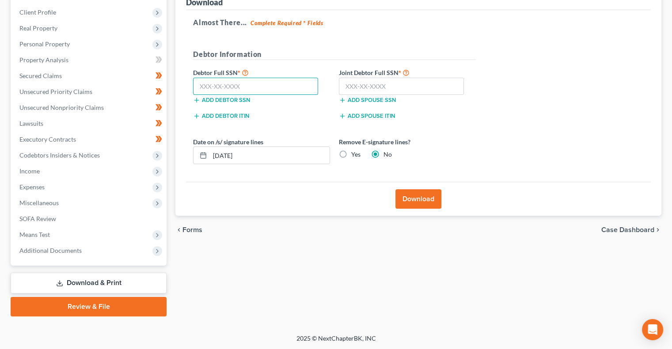
click at [201, 85] on input "text" at bounding box center [255, 87] width 125 height 18
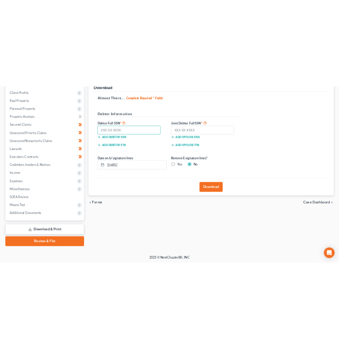
scroll to position [95, 0]
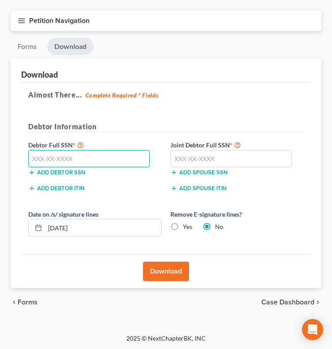
click at [80, 158] on input "text" at bounding box center [89, 159] width 122 height 18
type input "271-96-3269"
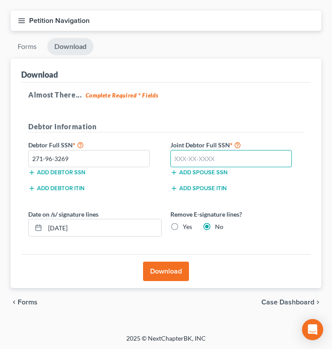
click at [181, 153] on input "text" at bounding box center [232, 159] width 122 height 18
click at [210, 154] on input "text" at bounding box center [232, 159] width 122 height 18
type input "295-60-4193"
click at [171, 270] on button "Download" at bounding box center [166, 271] width 46 height 19
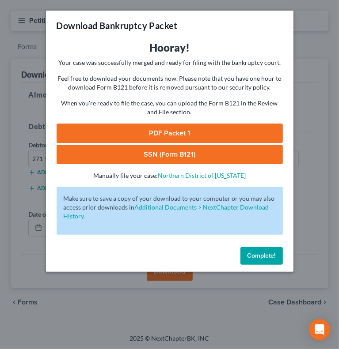
click at [212, 134] on link "PDF Packet 1" at bounding box center [170, 133] width 226 height 19
click at [164, 149] on link "SSN (Form B121)" at bounding box center [170, 154] width 226 height 19
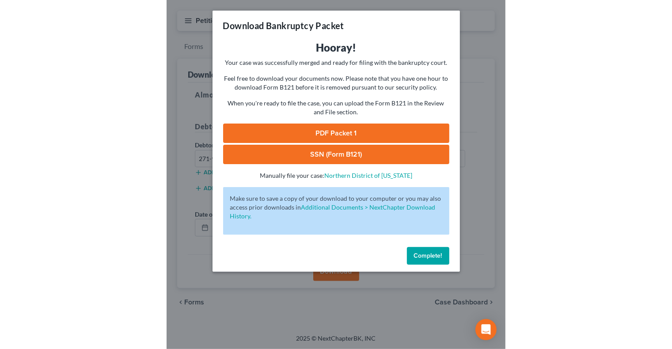
scroll to position [74, 0]
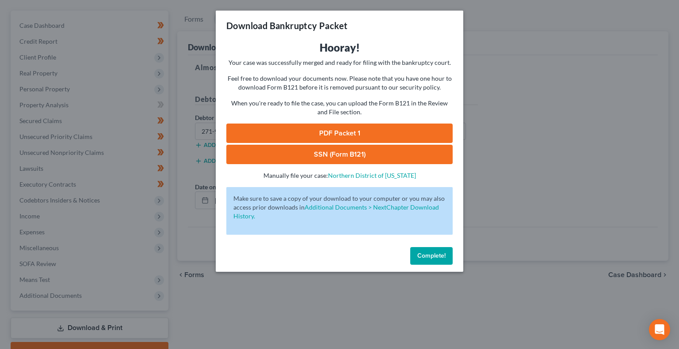
click at [429, 256] on span "Complete!" at bounding box center [431, 256] width 28 height 8
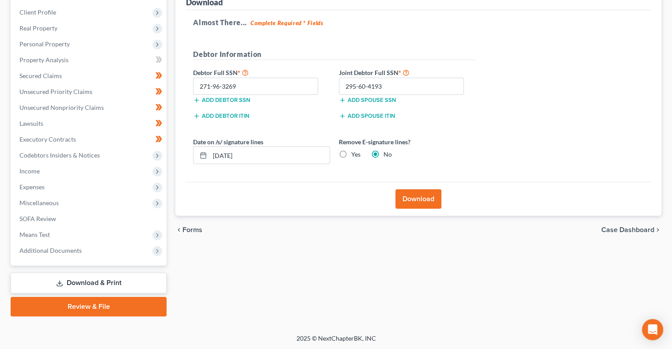
click at [99, 311] on link "Review & File" at bounding box center [89, 306] width 156 height 19
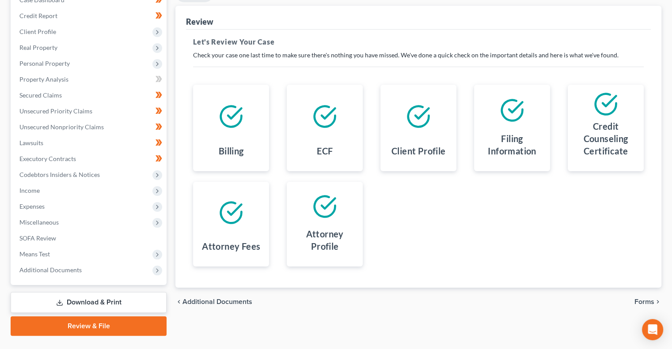
scroll to position [119, 0]
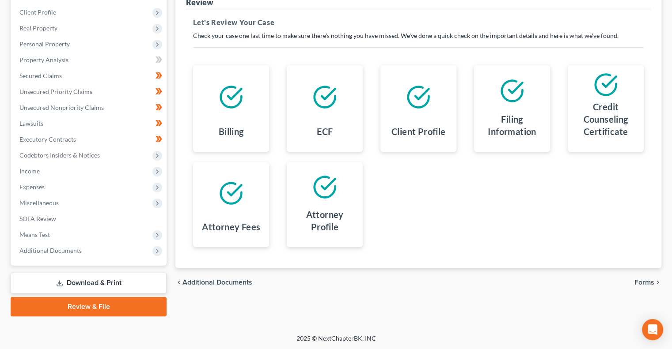
click at [642, 280] on span "Forms" at bounding box center [644, 282] width 20 height 7
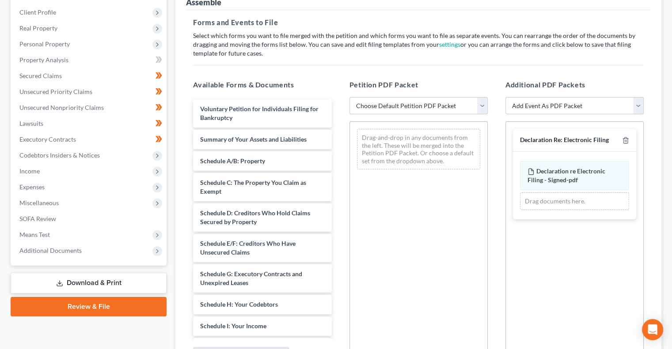
click at [461, 109] on select "Choose Default Petition PDF Packet Complete Bankruptcy Petition (all forms and …" at bounding box center [418, 106] width 138 height 18
select select "0"
click at [349, 97] on select "Choose Default Petition PDF Packet Complete Bankruptcy Petition (all forms and …" at bounding box center [418, 106] width 138 height 18
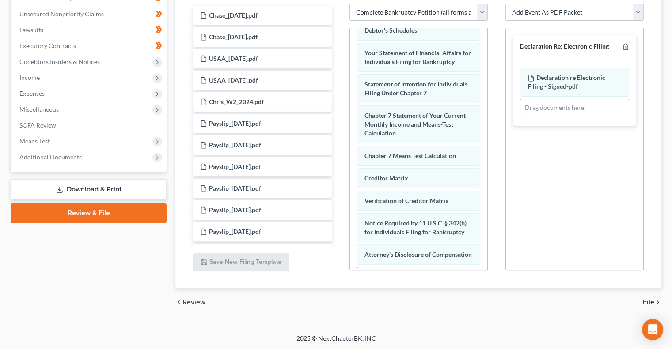
scroll to position [352, 0]
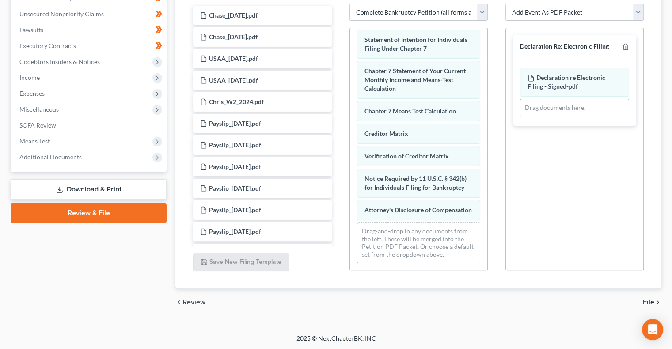
click at [541, 12] on select "Add Event As PDF Packet Affidavit re: NO Tax Returns Amended Matrix Adding Cred…" at bounding box center [574, 13] width 138 height 18
select select "3"
click at [505, 4] on select "Add Event As PDF Packet Affidavit re: NO Tax Returns Amended Matrix Adding Cred…" at bounding box center [574, 13] width 138 height 18
select select
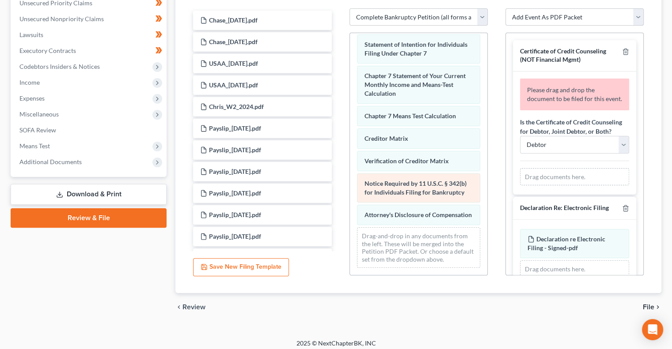
scroll to position [213, 0]
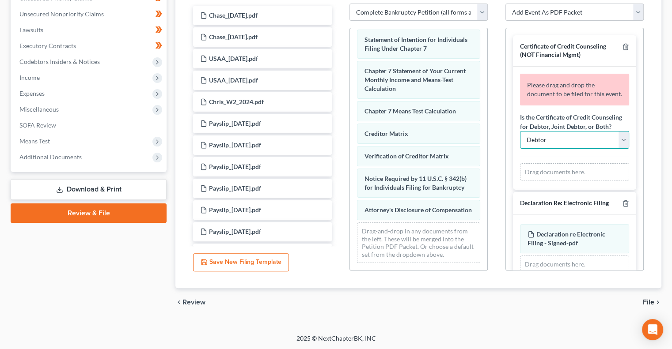
click at [614, 149] on select "Debtor Joint Debtor Debtor and Joint Debtor" at bounding box center [574, 140] width 109 height 18
click at [520, 148] on select "Debtor Joint Debtor Debtor and Joint Debtor" at bounding box center [574, 140] width 109 height 18
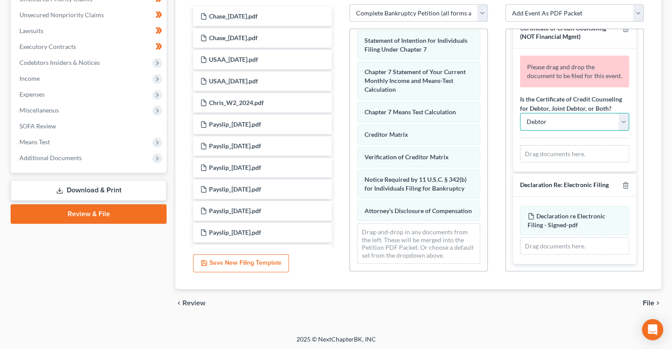
scroll to position [0, 0]
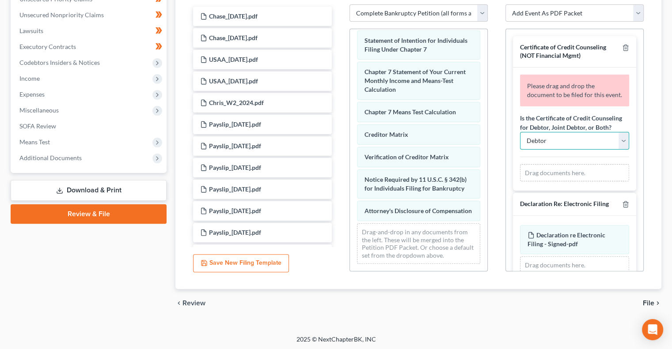
click at [617, 150] on select "Debtor Joint Debtor Debtor and Joint Debtor" at bounding box center [574, 141] width 109 height 18
click at [494, 171] on div "Petition PDF Packet Choose Default Petition PDF Packet Complete Bankruptcy Peti…" at bounding box center [419, 130] width 156 height 300
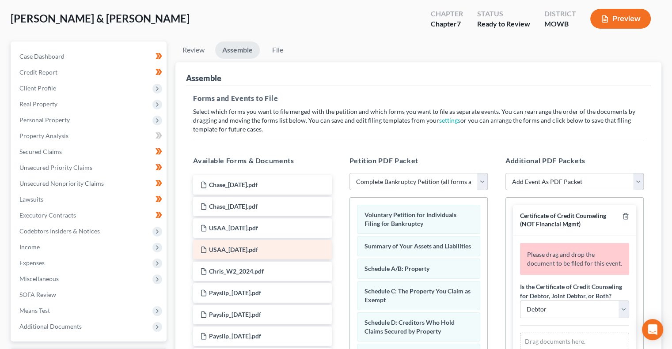
scroll to position [42, 0]
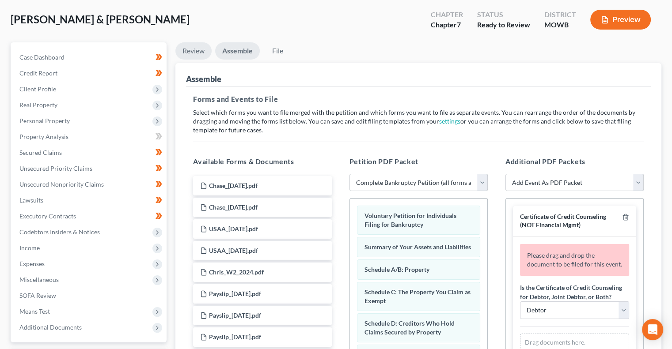
click at [193, 44] on link "Review" at bounding box center [193, 50] width 36 height 17
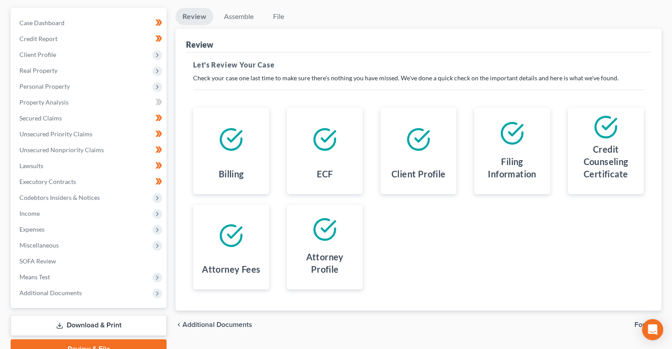
scroll to position [119, 0]
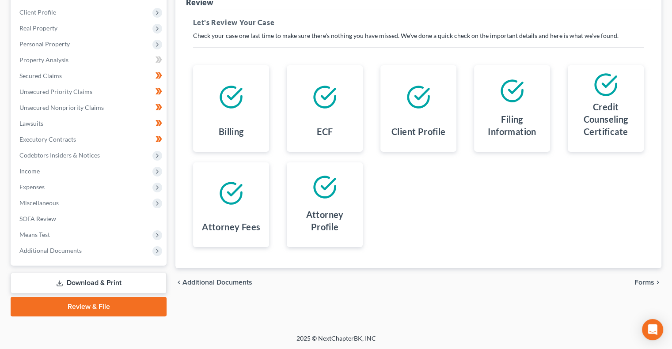
click at [641, 282] on span "Forms" at bounding box center [644, 282] width 20 height 7
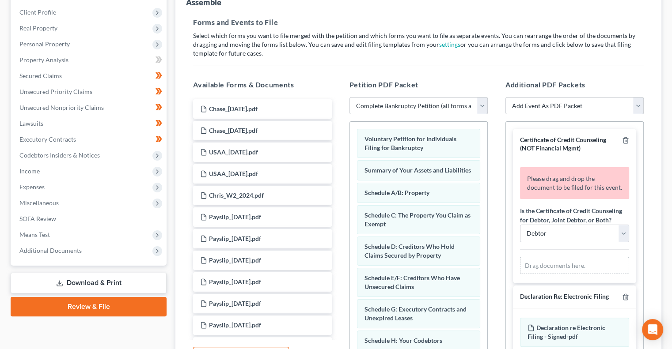
scroll to position [0, 0]
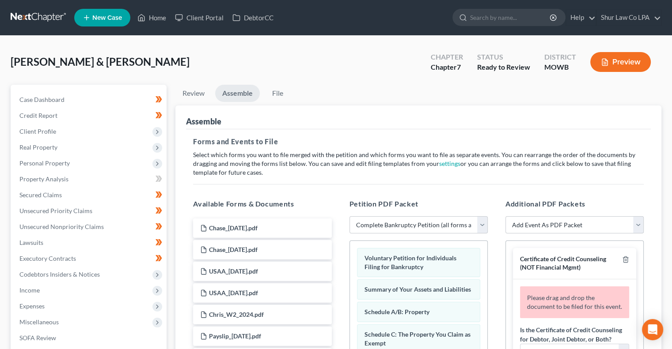
click at [18, 17] on link at bounding box center [39, 18] width 57 height 16
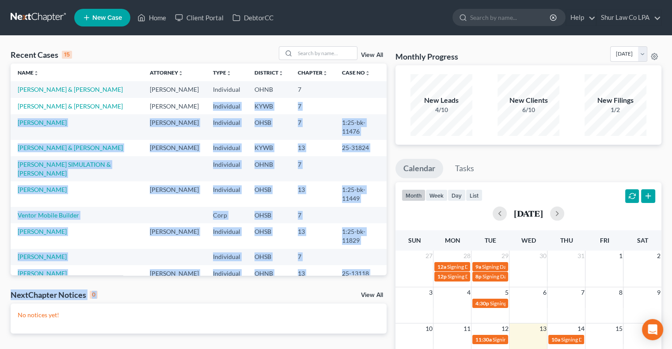
drag, startPoint x: 0, startPoint y: 0, endPoint x: 196, endPoint y: 116, distance: 228.0
click at [196, 116] on div "Recent Cases 15 View All Name unfold_more expand_more expand_less Attorney unfo…" at bounding box center [198, 264] width 385 height 437
click at [80, 91] on link "[PERSON_NAME] & [PERSON_NAME]" at bounding box center [70, 90] width 105 height 8
select select "8"
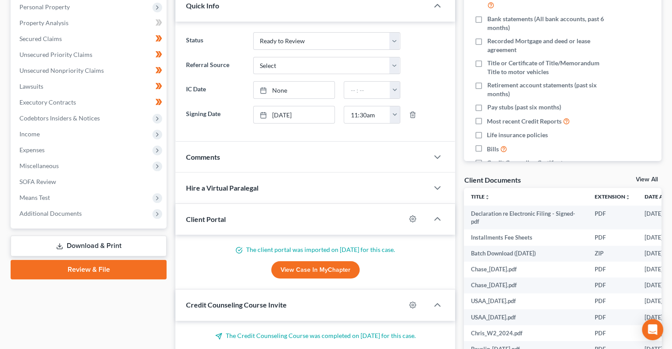
scroll to position [157, 0]
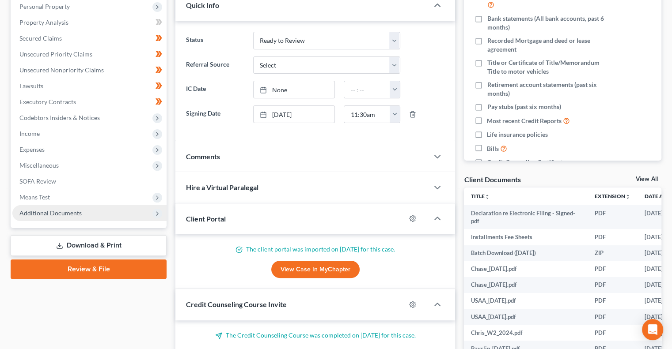
click at [93, 212] on span "Additional Documents" at bounding box center [89, 213] width 154 height 16
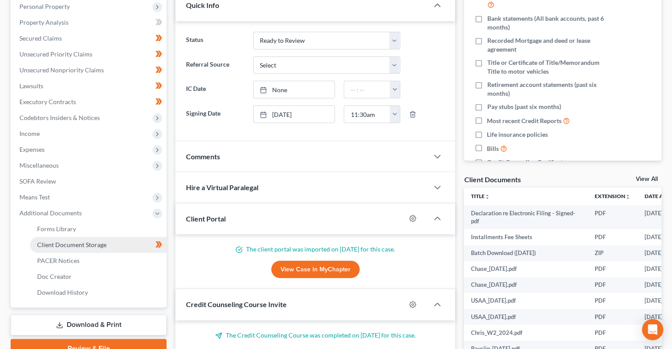
click at [99, 247] on span "Client Document Storage" at bounding box center [71, 245] width 69 height 8
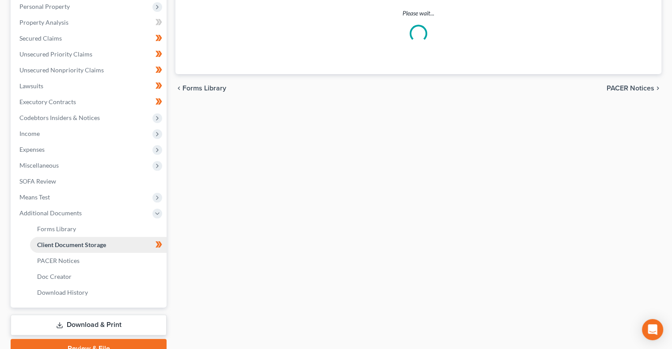
scroll to position [110, 0]
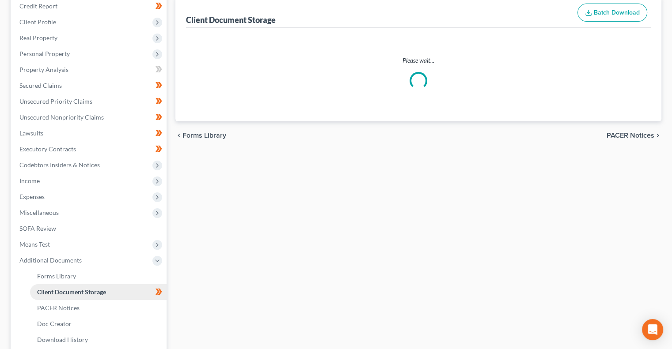
select select "5"
select select "24"
select select "16"
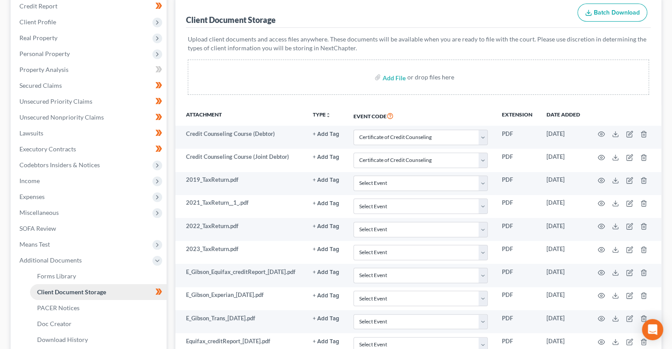
scroll to position [0, 0]
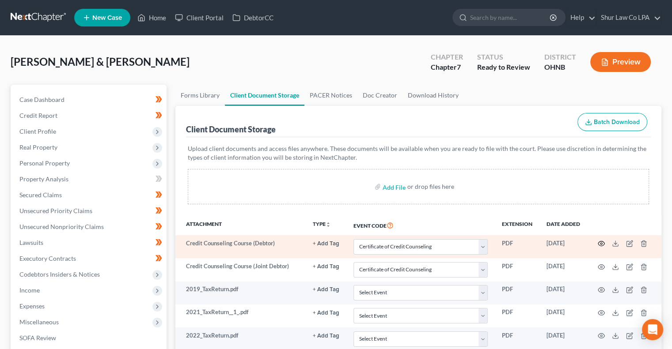
click at [605, 246] on icon "button" at bounding box center [601, 244] width 7 height 5
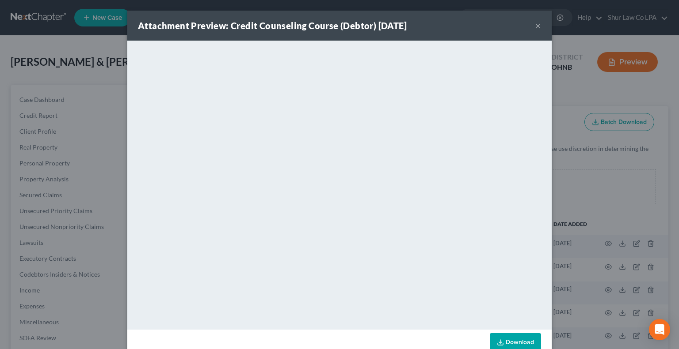
click at [535, 26] on button "×" at bounding box center [538, 25] width 6 height 11
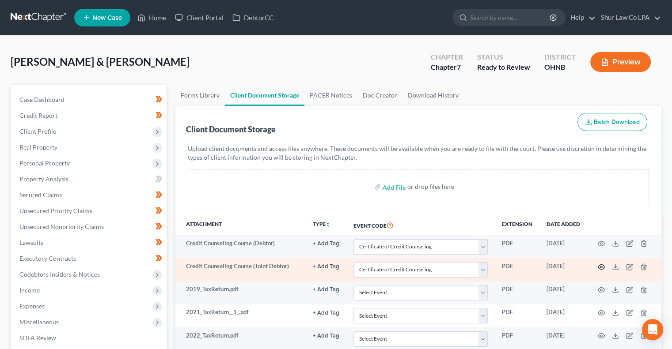
click at [605, 266] on icon "button" at bounding box center [601, 267] width 7 height 7
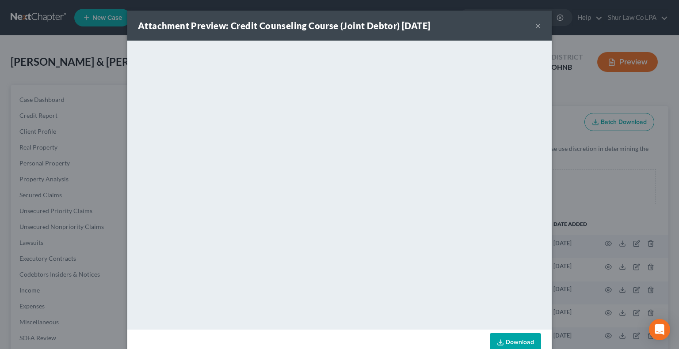
click at [535, 25] on button "×" at bounding box center [538, 25] width 6 height 11
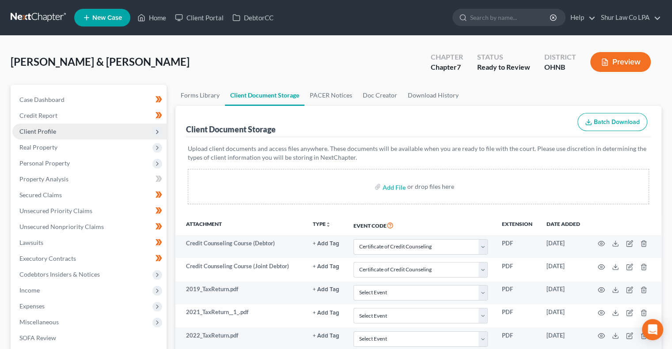
click at [87, 130] on span "Client Profile" at bounding box center [89, 132] width 154 height 16
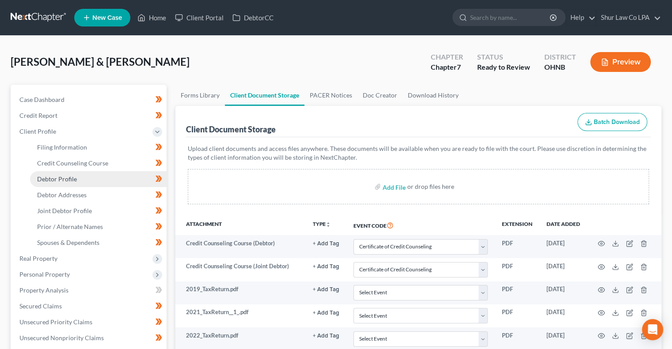
click at [76, 178] on span "Debtor Profile" at bounding box center [57, 179] width 40 height 8
select select "1"
select select "2"
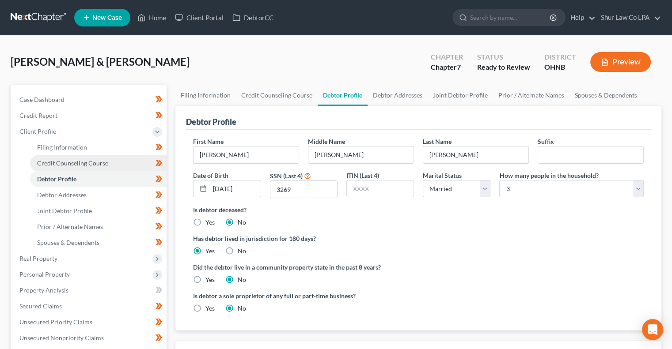
click at [91, 160] on span "Credit Counseling Course" at bounding box center [72, 164] width 71 height 8
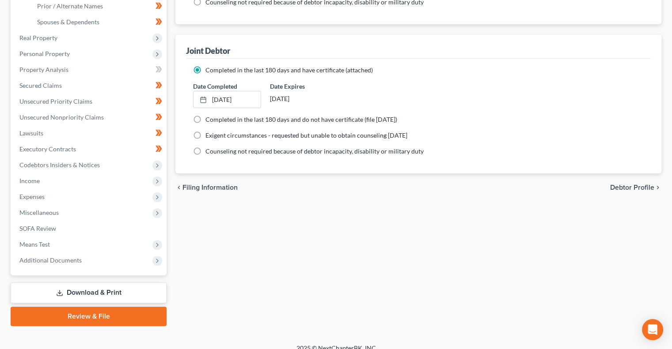
scroll to position [231, 0]
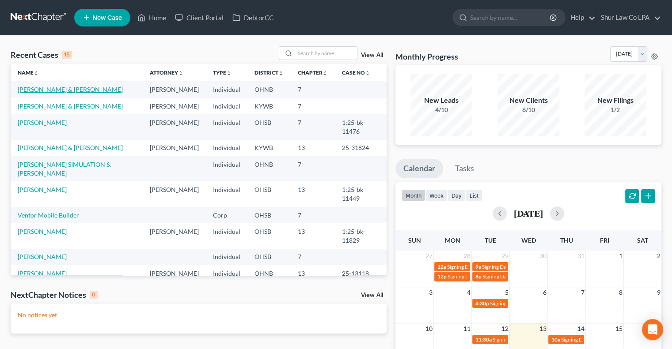
click at [81, 92] on link "[PERSON_NAME] & [PERSON_NAME]" at bounding box center [70, 90] width 105 height 8
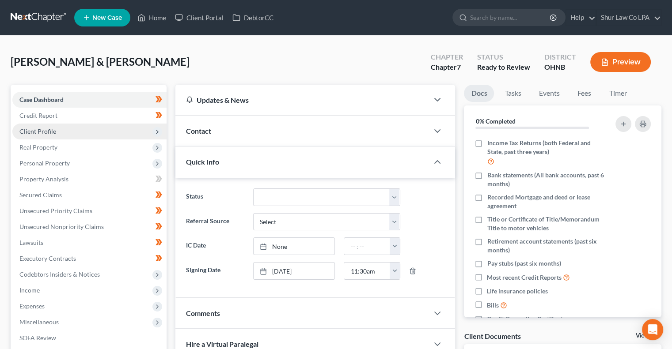
click at [85, 138] on span "Client Profile" at bounding box center [89, 132] width 154 height 16
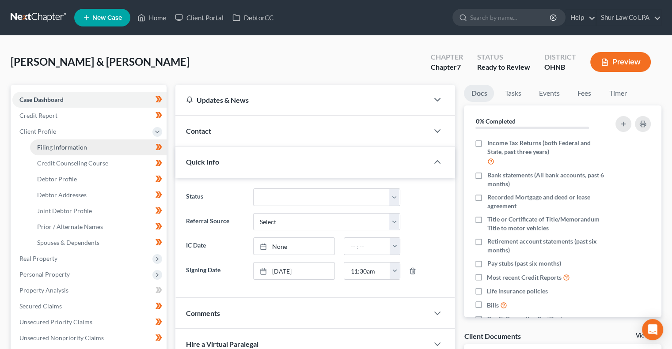
click at [81, 148] on span "Filing Information" at bounding box center [62, 148] width 50 height 8
select select "1"
select select "0"
select select "36"
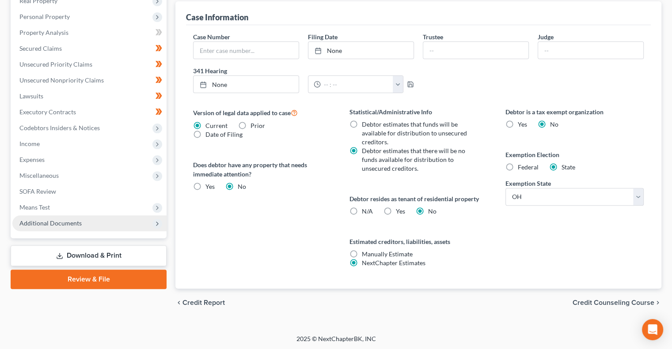
click at [78, 221] on span "Additional Documents" at bounding box center [50, 224] width 62 height 8
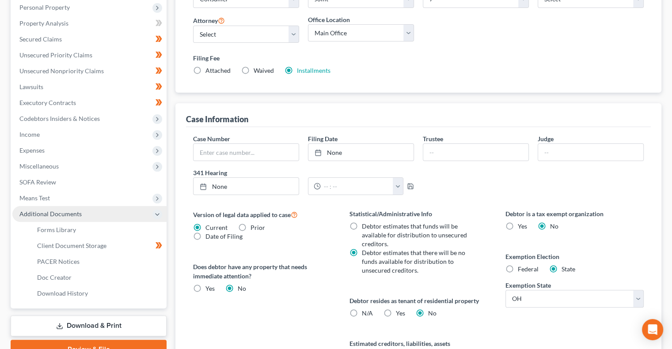
scroll to position [147, 0]
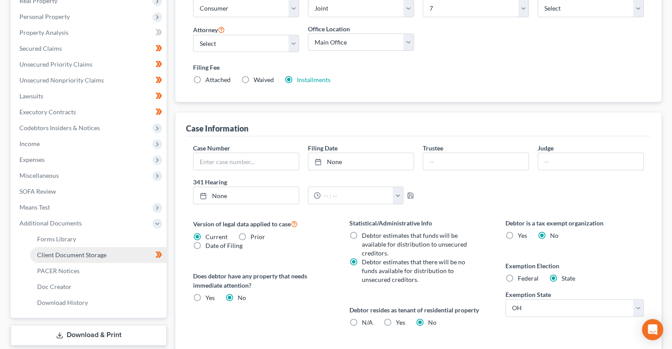
click at [122, 256] on link "Client Document Storage" at bounding box center [98, 255] width 137 height 16
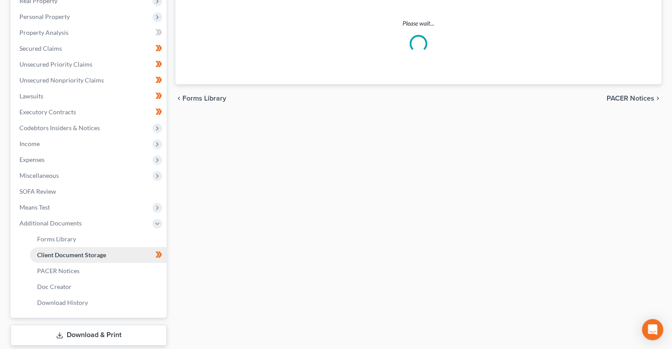
scroll to position [146, 0]
select select "5"
select select "24"
select select "16"
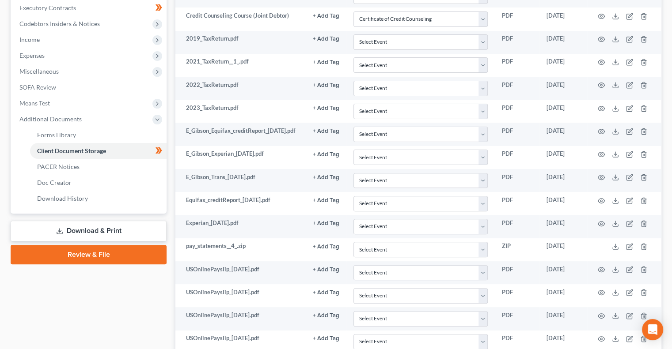
scroll to position [244, 0]
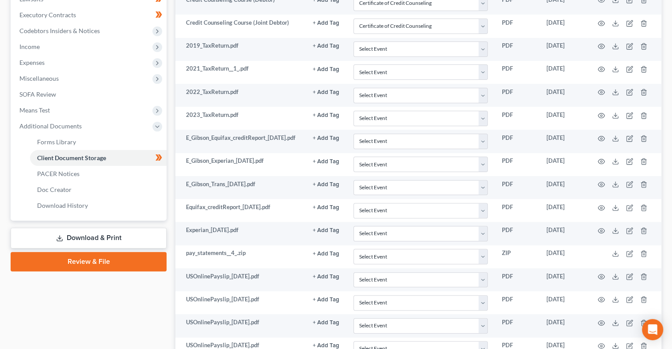
click at [100, 259] on link "Review & File" at bounding box center [89, 261] width 156 height 19
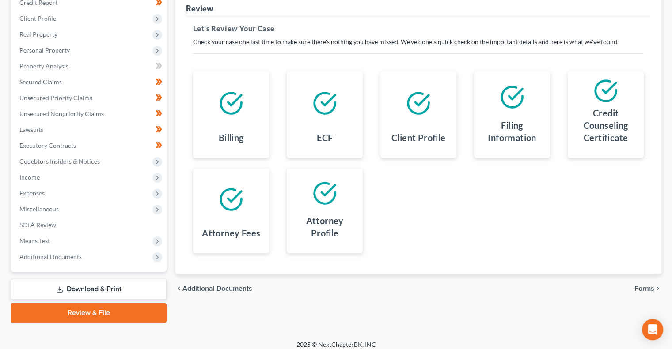
scroll to position [119, 0]
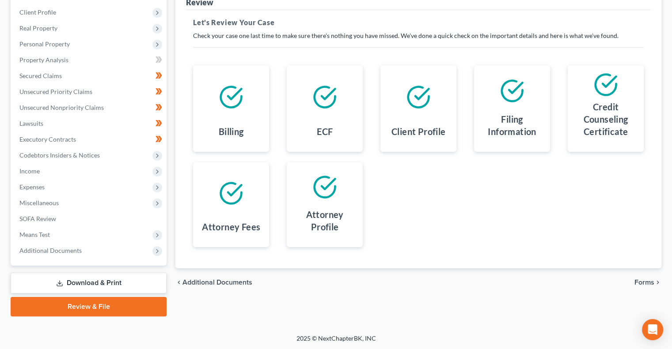
click at [640, 281] on span "Forms" at bounding box center [644, 282] width 20 height 7
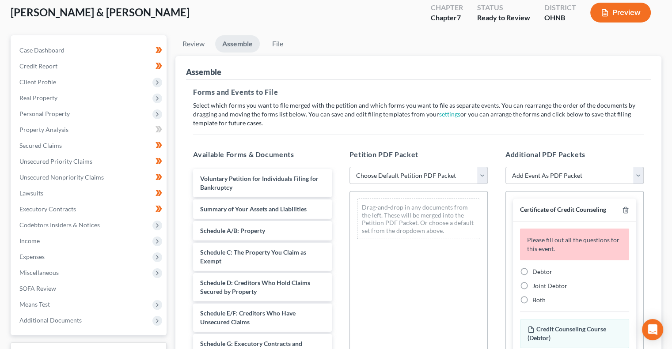
scroll to position [91, 0]
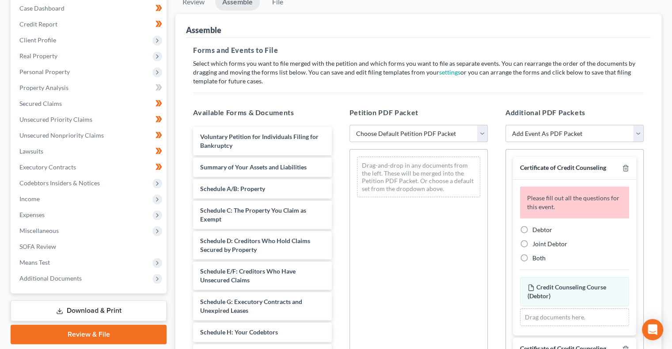
click at [422, 136] on select "Choose Default Petition PDF Packet Complete Bankruptcy Petition (all forms and …" at bounding box center [418, 134] width 138 height 18
select select "0"
click at [349, 125] on select "Choose Default Petition PDF Packet Complete Bankruptcy Petition (all forms and …" at bounding box center [418, 134] width 138 height 18
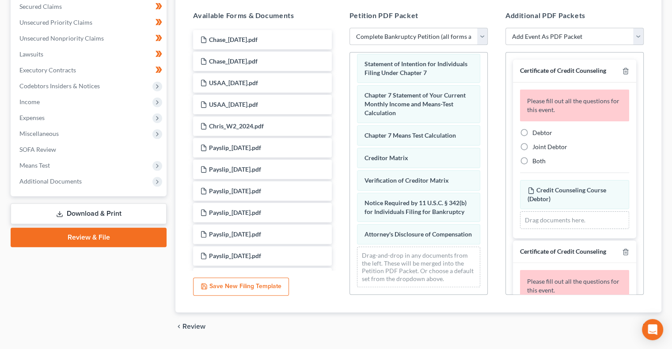
scroll to position [213, 0]
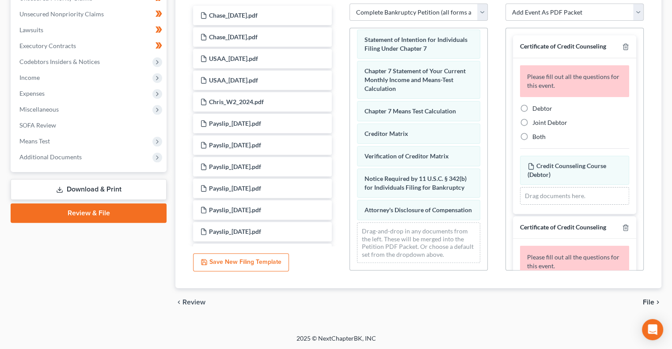
click at [536, 105] on span "Debtor" at bounding box center [542, 109] width 20 height 8
click at [536, 104] on input "Debtor" at bounding box center [539, 107] width 6 height 6
radio input "true"
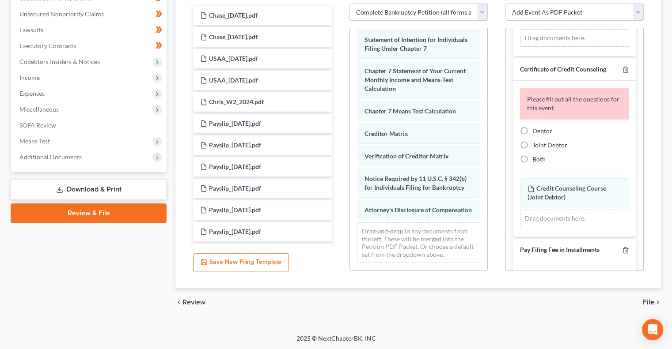
scroll to position [121, 0]
click at [537, 142] on span "Joint Debtor" at bounding box center [549, 144] width 35 height 8
click at [537, 142] on input "Joint Debtor" at bounding box center [539, 142] width 6 height 6
radio input "true"
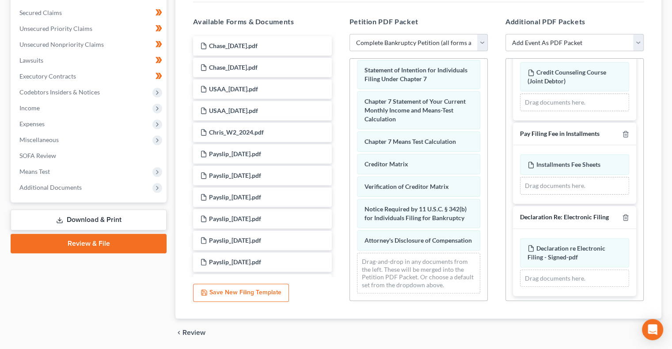
scroll to position [213, 0]
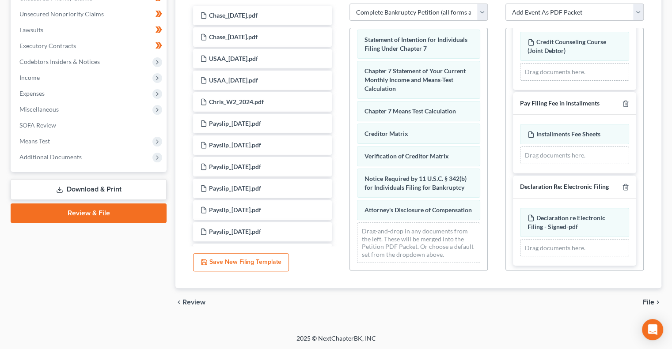
click at [648, 300] on span "File" at bounding box center [648, 302] width 11 height 7
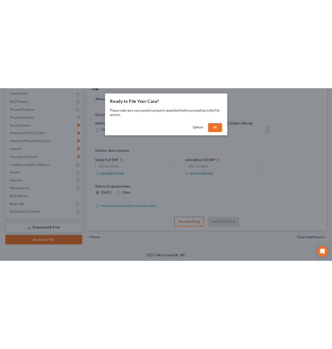
scroll to position [119, 0]
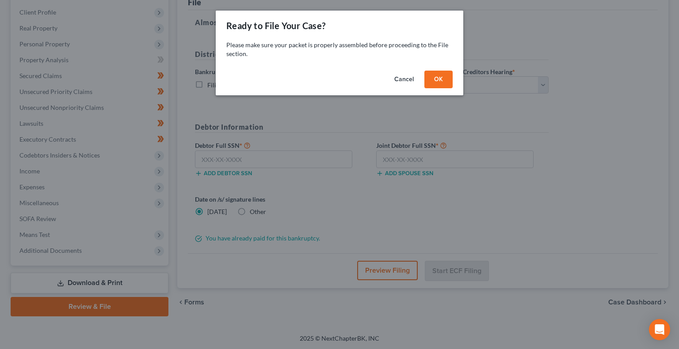
click at [441, 76] on button "OK" at bounding box center [438, 80] width 28 height 18
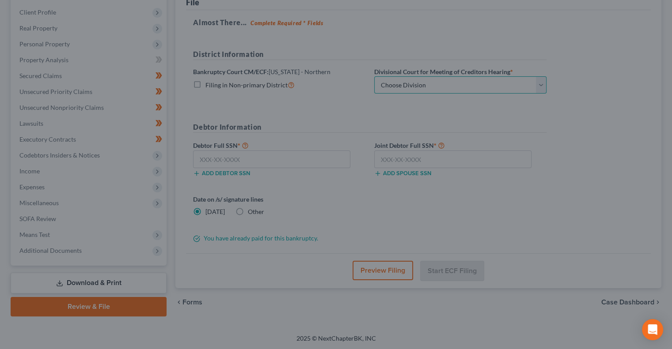
click at [475, 79] on select "Choose Division Akron Canton Cleveland Toledo Youngstown" at bounding box center [460, 85] width 172 height 18
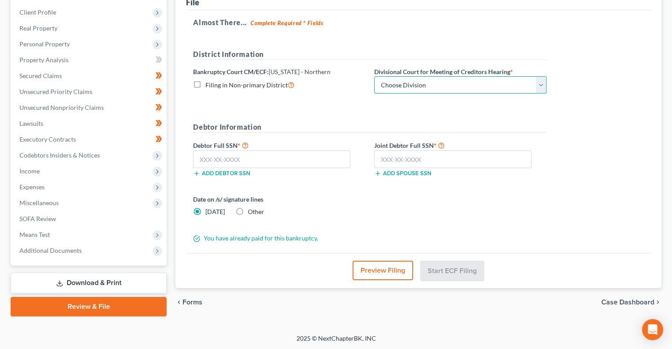
select select "0"
click at [374, 76] on select "Choose Division Akron Canton Cleveland Toledo Youngstown" at bounding box center [460, 85] width 172 height 18
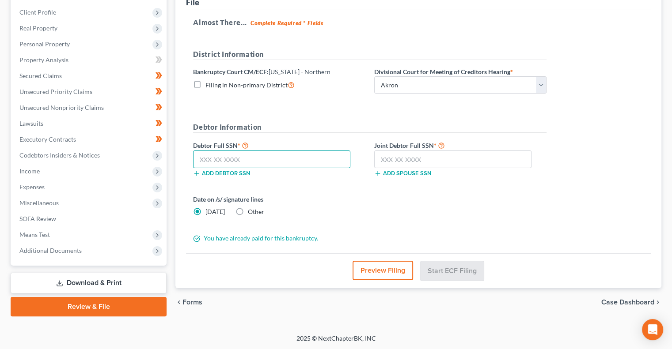
click at [270, 163] on input "text" at bounding box center [271, 160] width 157 height 18
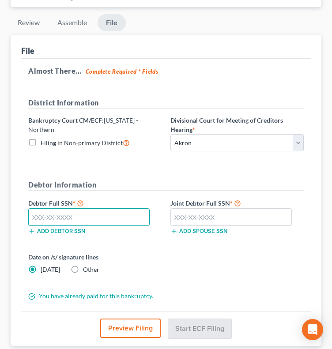
click at [76, 217] on input "text" at bounding box center [89, 218] width 122 height 18
type input "271-96-3269"
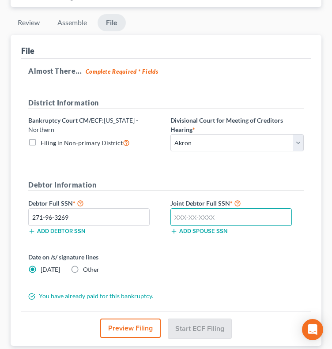
click at [195, 213] on input "text" at bounding box center [232, 218] width 122 height 18
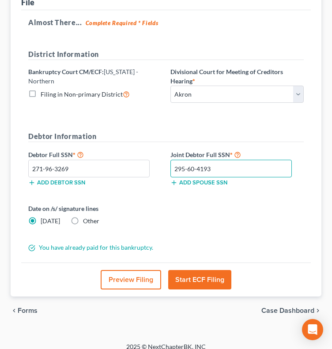
scroll to position [169, 0]
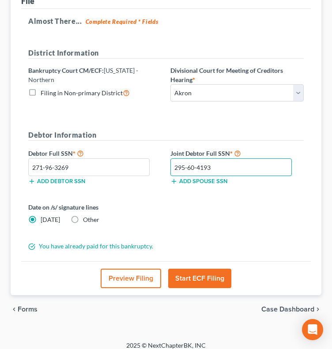
type input "295-60-4193"
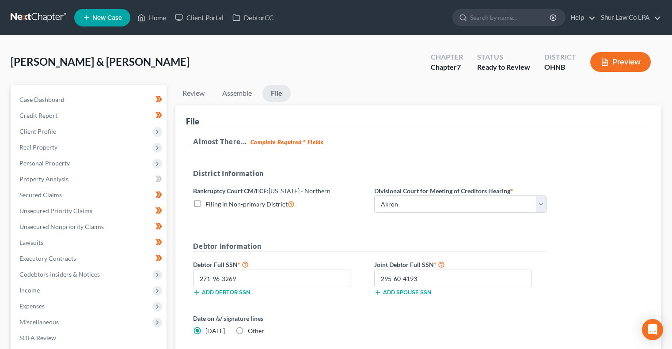
select select "0"
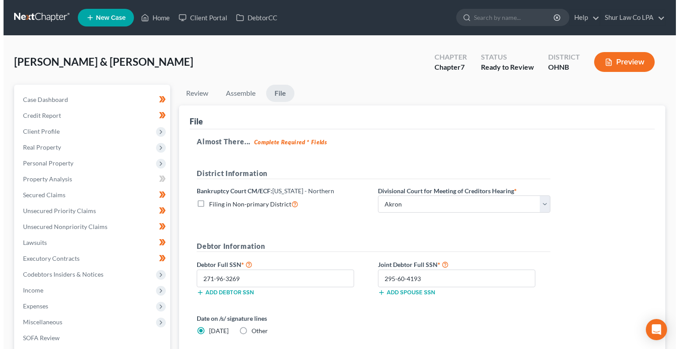
scroll to position [119, 0]
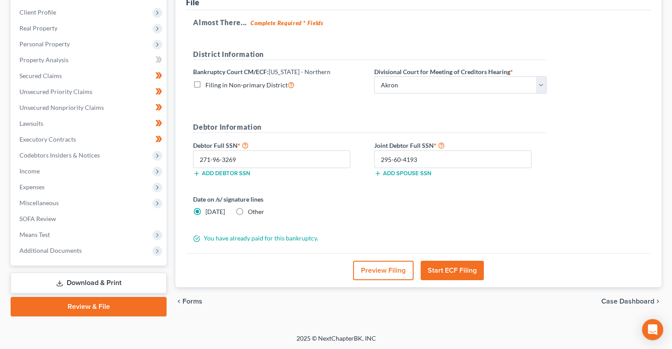
click at [374, 268] on button "Preview Filing" at bounding box center [383, 270] width 61 height 19
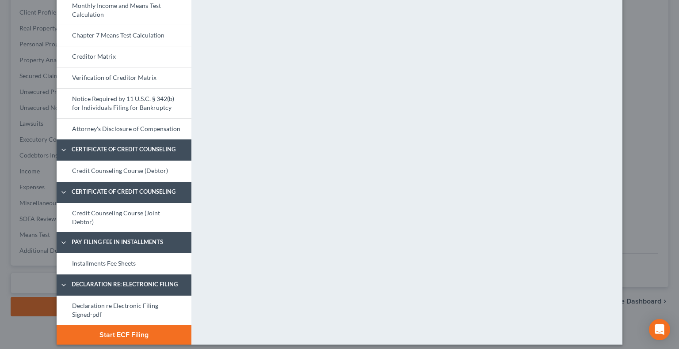
scroll to position [425, 0]
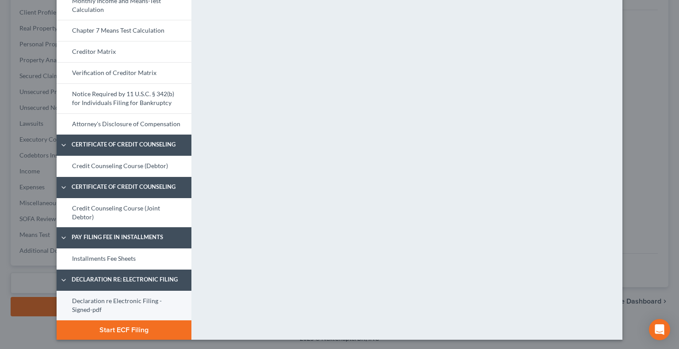
click at [129, 296] on link "Declaration re Electronic Filing - Signed-pdf" at bounding box center [124, 306] width 135 height 30
click at [140, 302] on link "Declaration re Electronic Filing - Signed-pdf" at bounding box center [124, 306] width 135 height 30
click at [152, 302] on link "Declaration re Electronic Filing - Signed-pdf" at bounding box center [124, 306] width 135 height 30
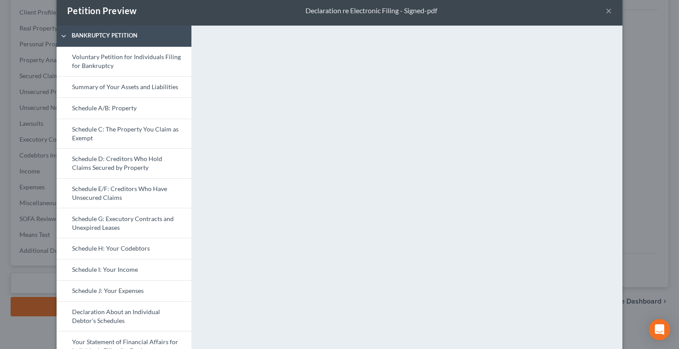
scroll to position [0, 0]
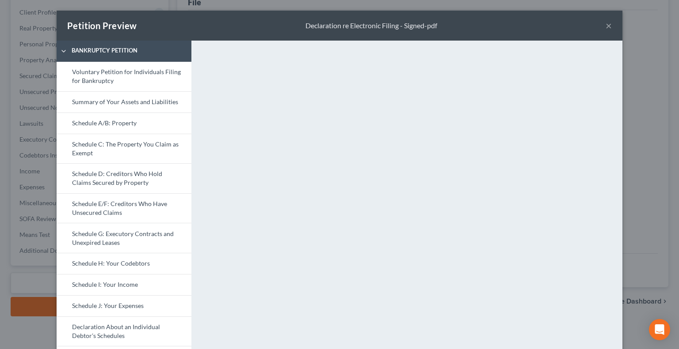
click at [608, 25] on button "×" at bounding box center [608, 25] width 6 height 11
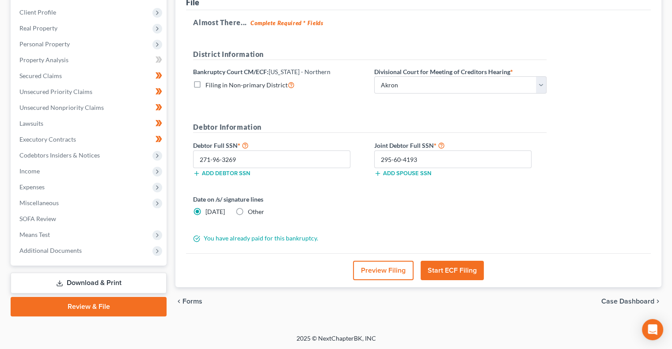
click at [469, 263] on button "Start ECF Filing" at bounding box center [452, 270] width 63 height 19
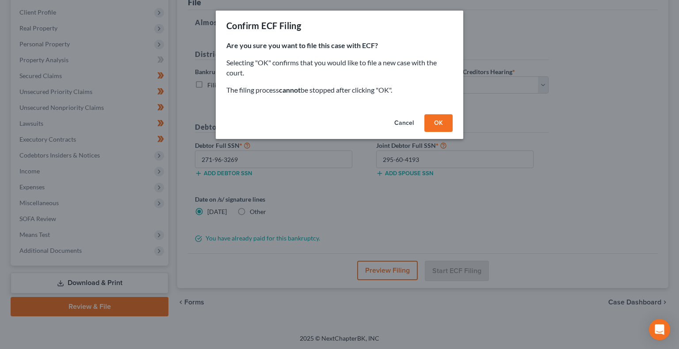
click at [439, 127] on button "OK" at bounding box center [438, 123] width 28 height 18
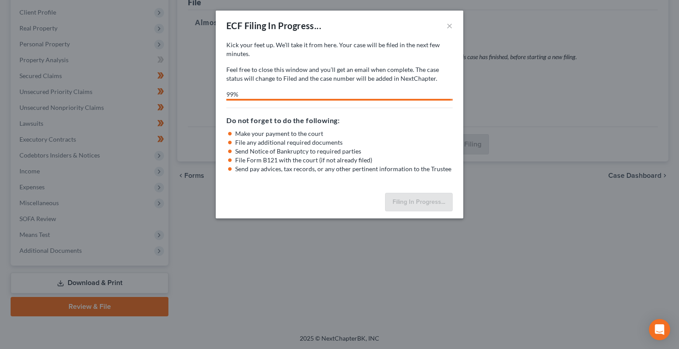
select select "0"
